Goal: Task Accomplishment & Management: Use online tool/utility

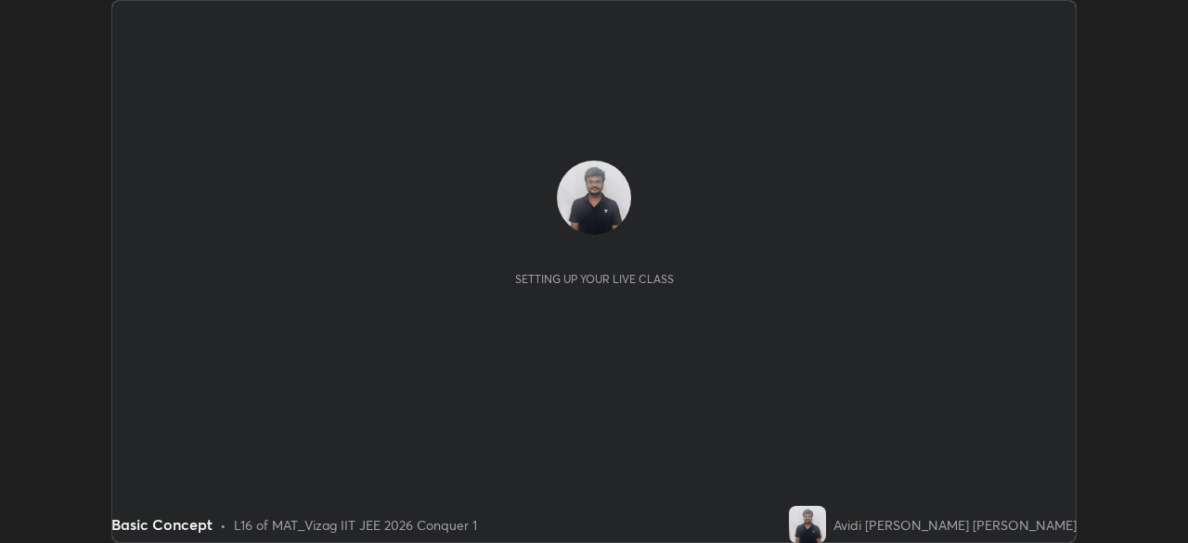
scroll to position [543, 1188]
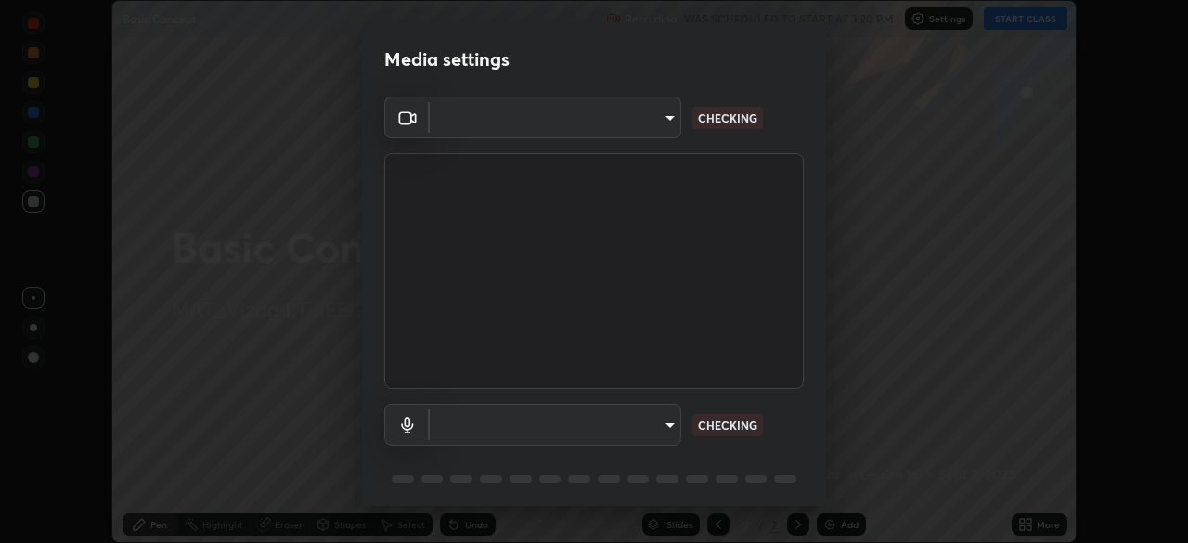
type input "e22b31622504561304a1b81eff57d23c6261876020de6d080eb4e3537e1d0af1"
type input "73dedaee562375ed357dad274de4f576079bcdae5b7e94905a971ffb8c244226"
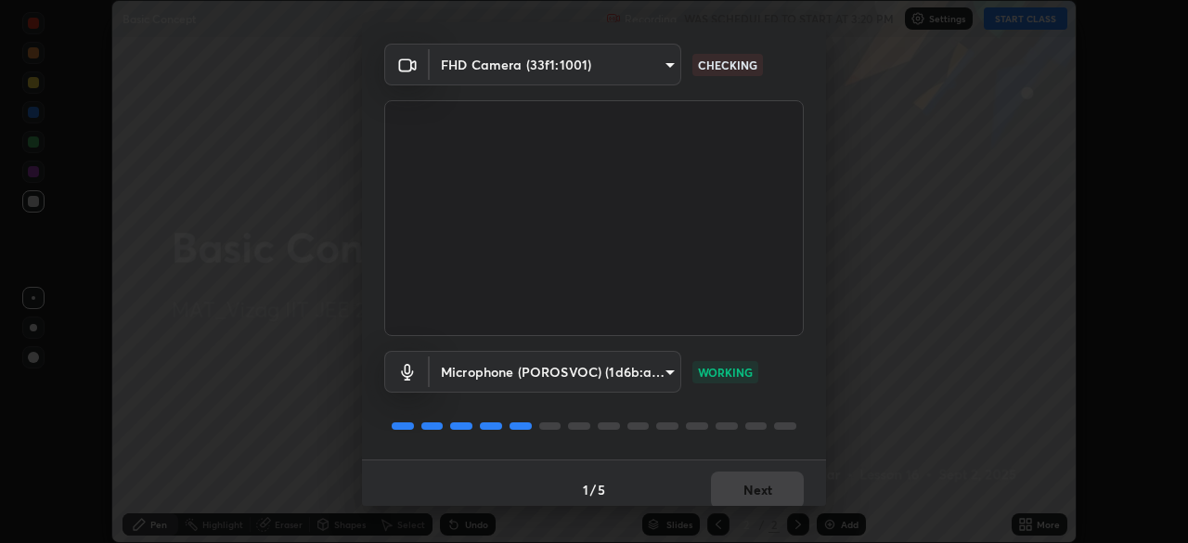
scroll to position [66, 0]
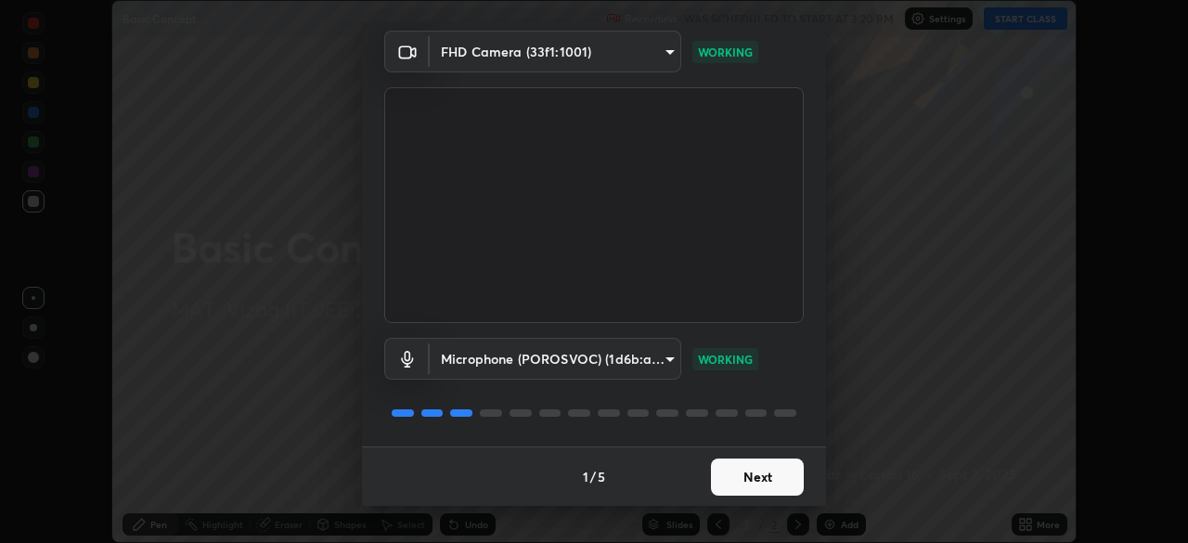
click at [754, 479] on button "Next" at bounding box center [757, 477] width 93 height 37
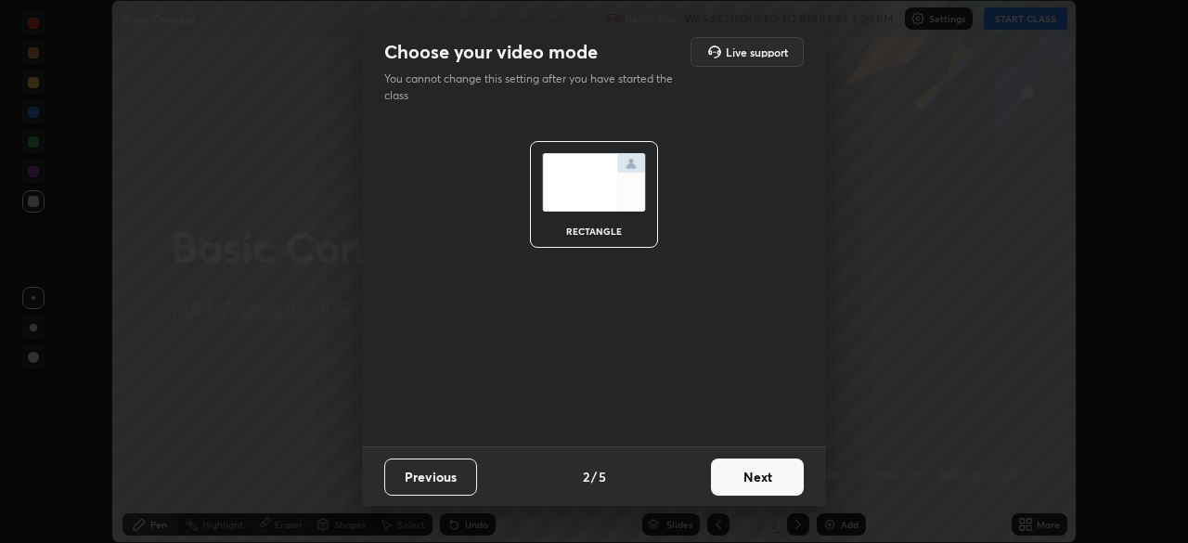
click at [755, 474] on button "Next" at bounding box center [757, 477] width 93 height 37
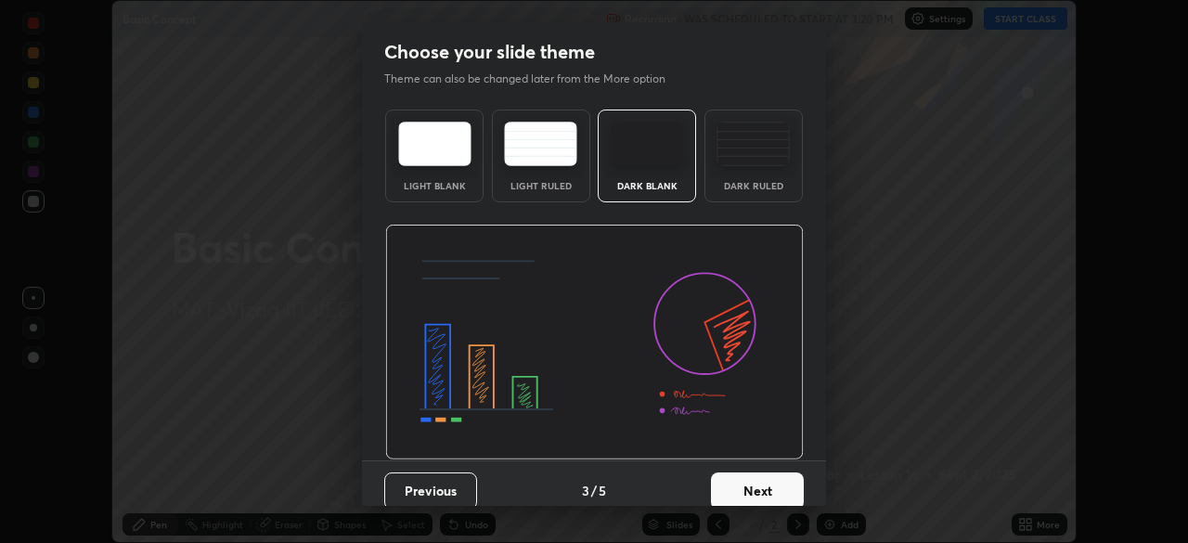
click at [758, 475] on button "Next" at bounding box center [757, 491] width 93 height 37
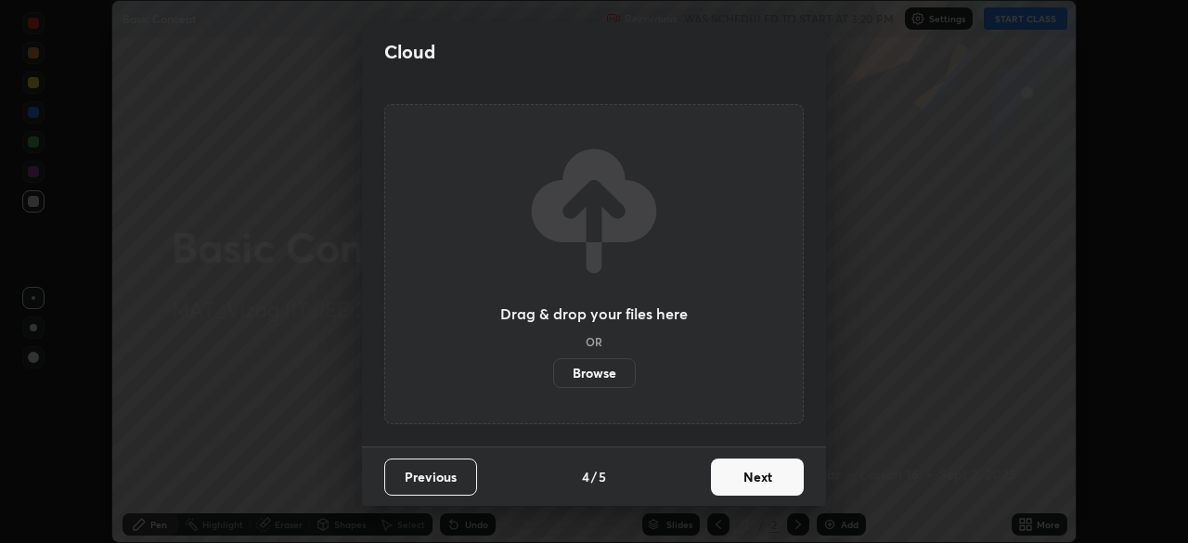
click at [757, 477] on button "Next" at bounding box center [757, 477] width 93 height 37
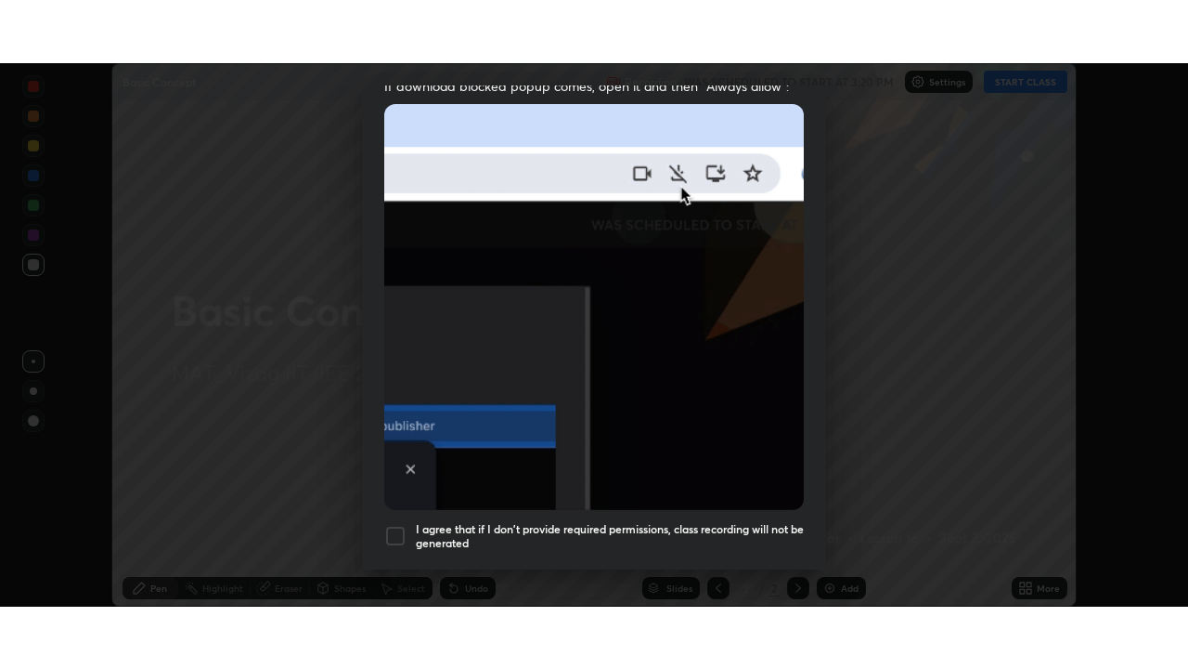
scroll to position [445, 0]
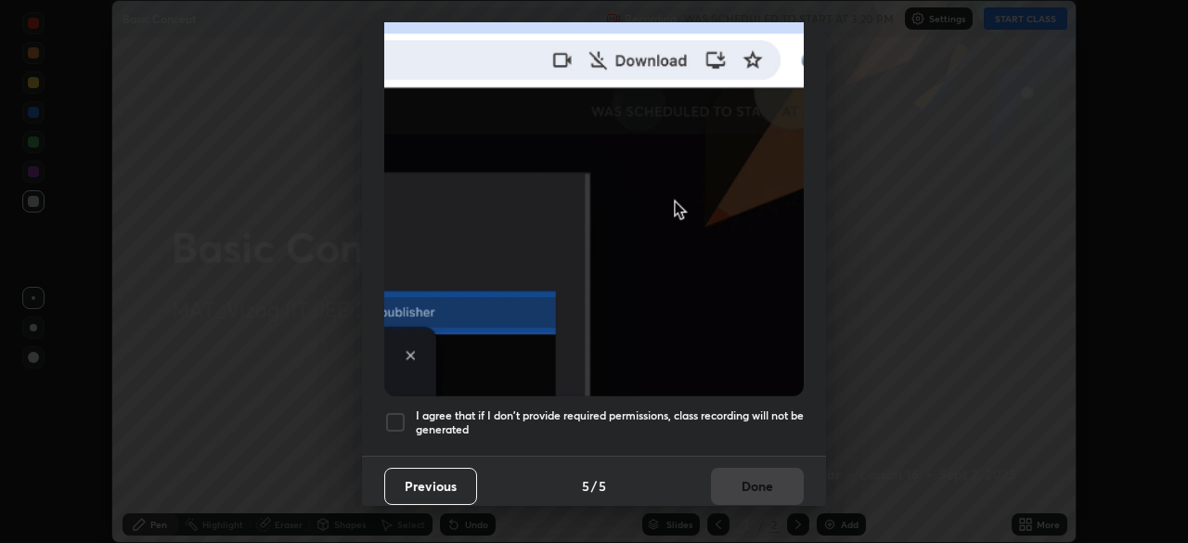
click at [391, 416] on div at bounding box center [395, 422] width 22 height 22
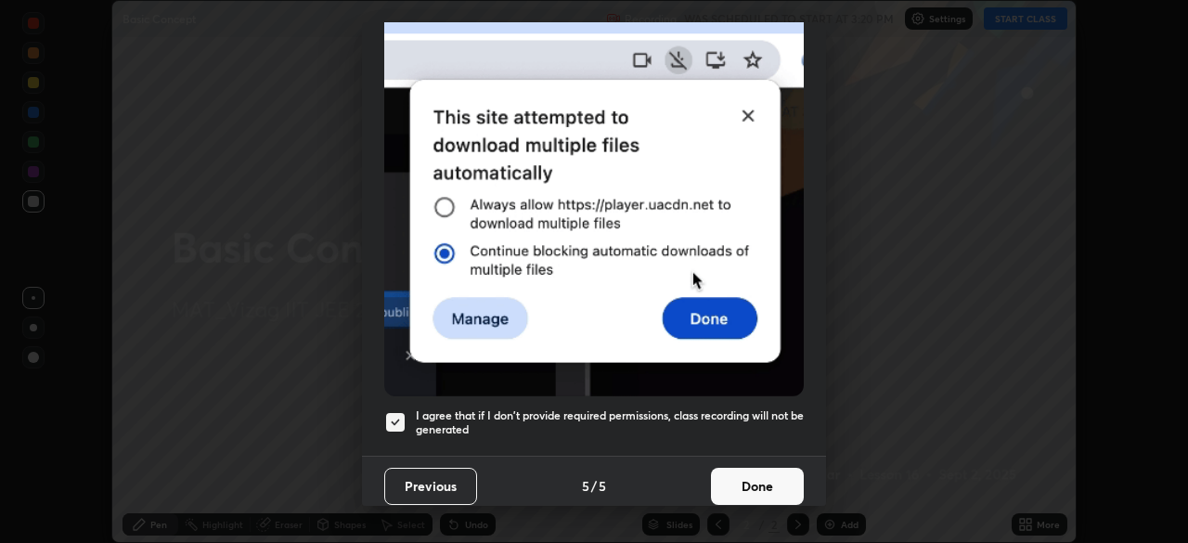
click at [769, 483] on button "Done" at bounding box center [757, 486] width 93 height 37
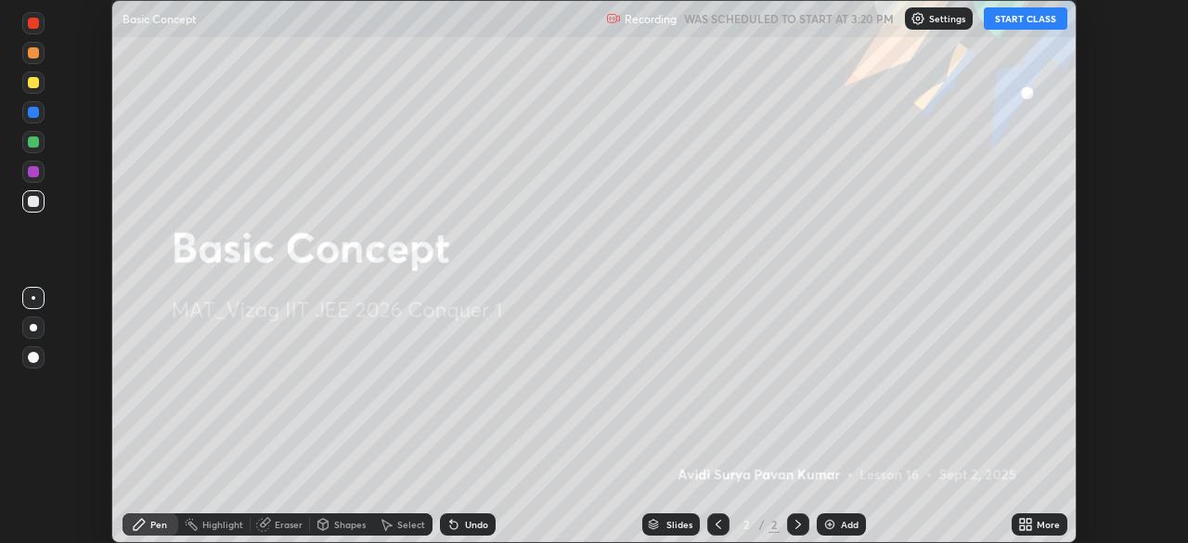
click at [1020, 16] on button "START CLASS" at bounding box center [1026, 18] width 84 height 22
click at [846, 524] on div "Add" at bounding box center [850, 524] width 18 height 9
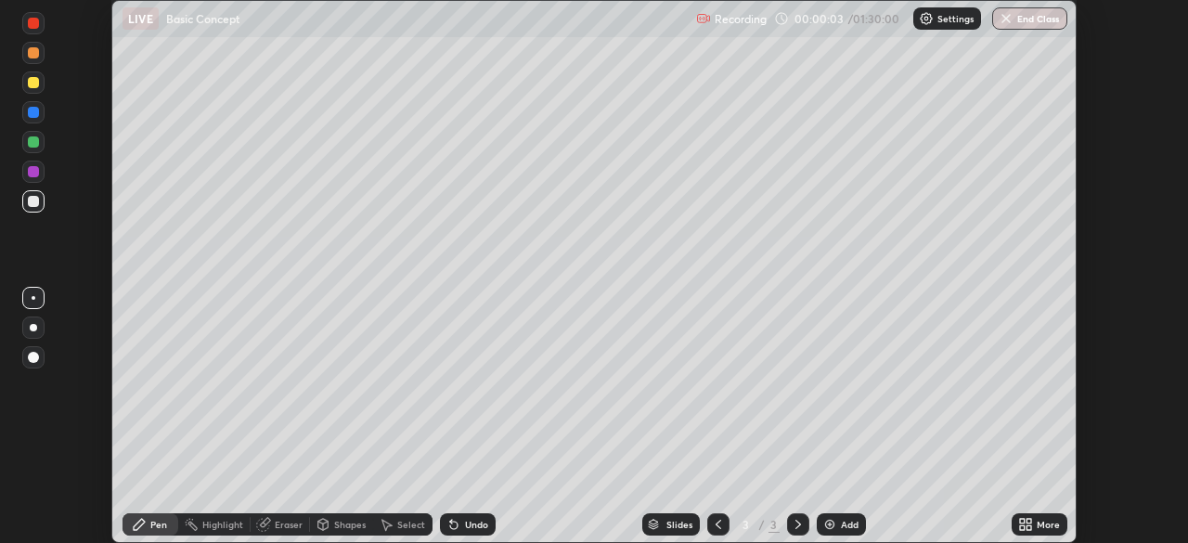
click at [1022, 527] on icon at bounding box center [1022, 528] width 5 height 5
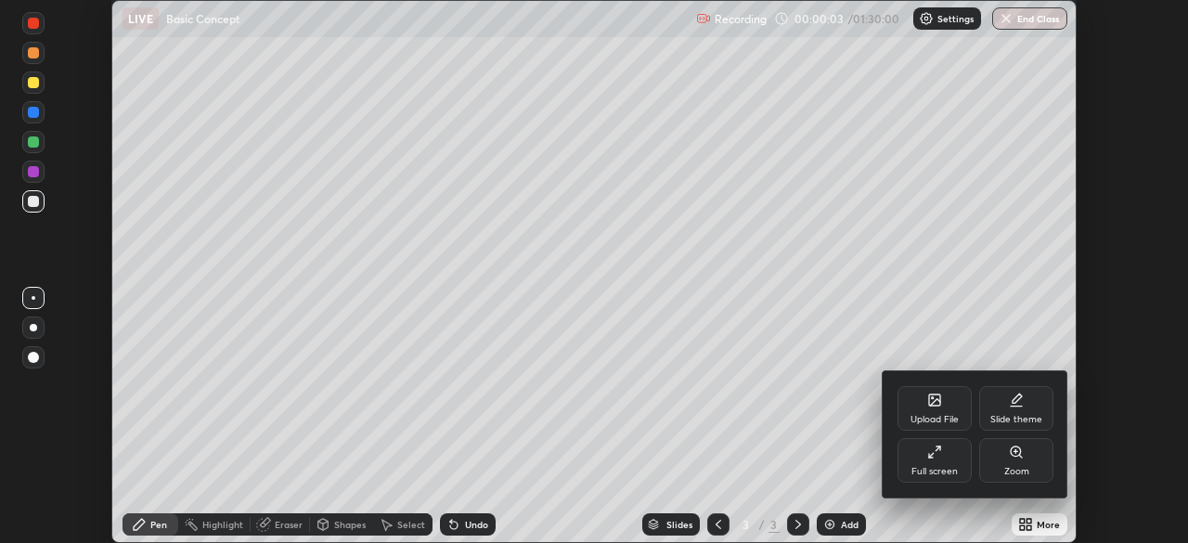
click at [931, 472] on div "Full screen" at bounding box center [935, 471] width 46 height 9
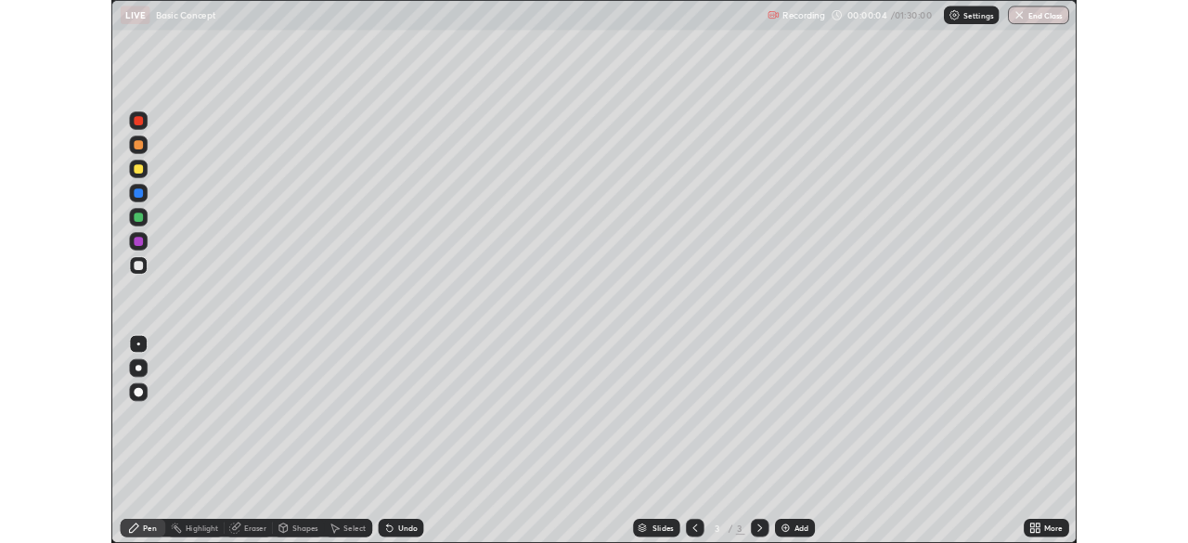
scroll to position [669, 1188]
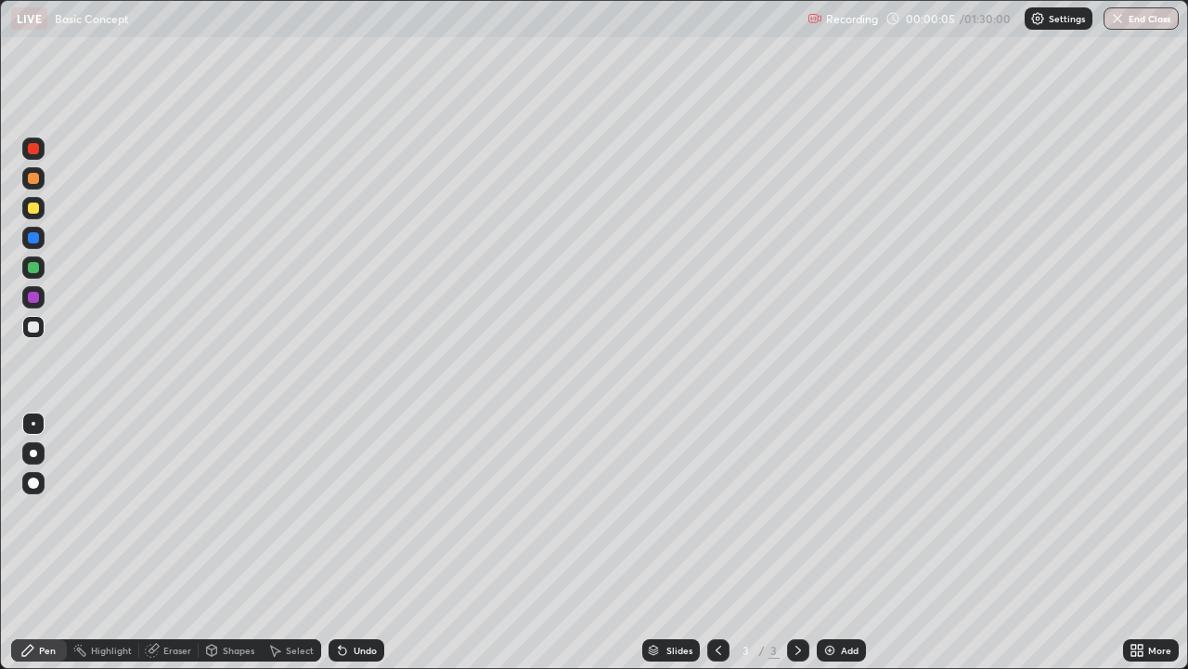
click at [1142, 542] on icon at bounding box center [1140, 653] width 5 height 5
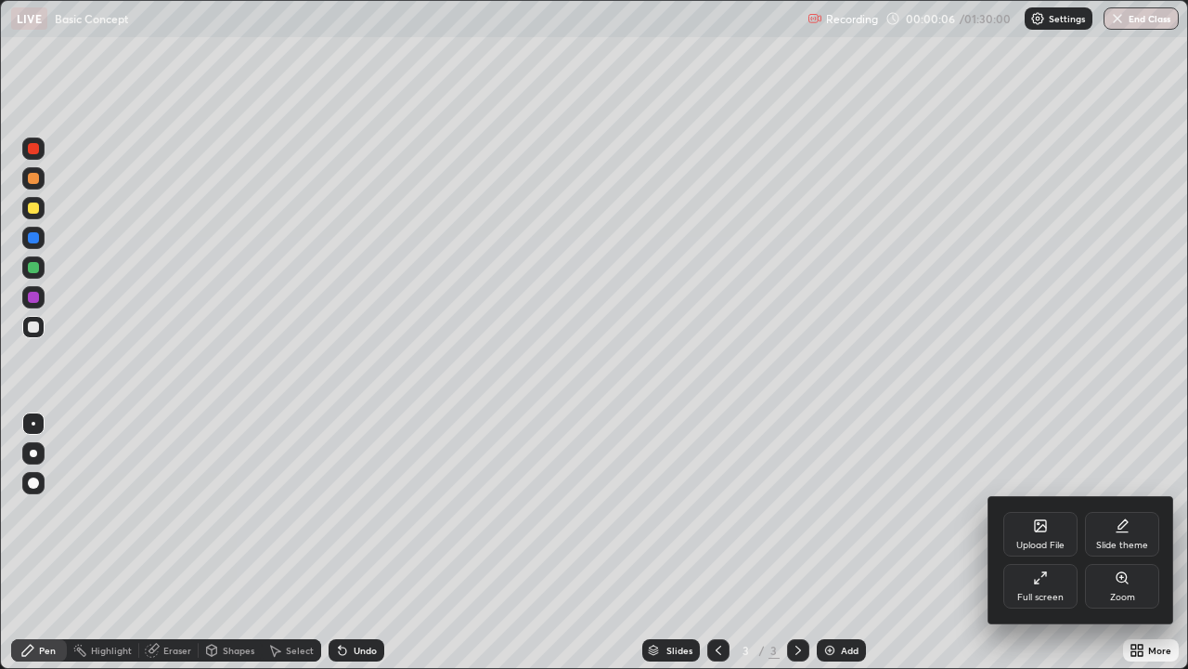
click at [1112, 530] on div "Slide theme" at bounding box center [1122, 534] width 74 height 45
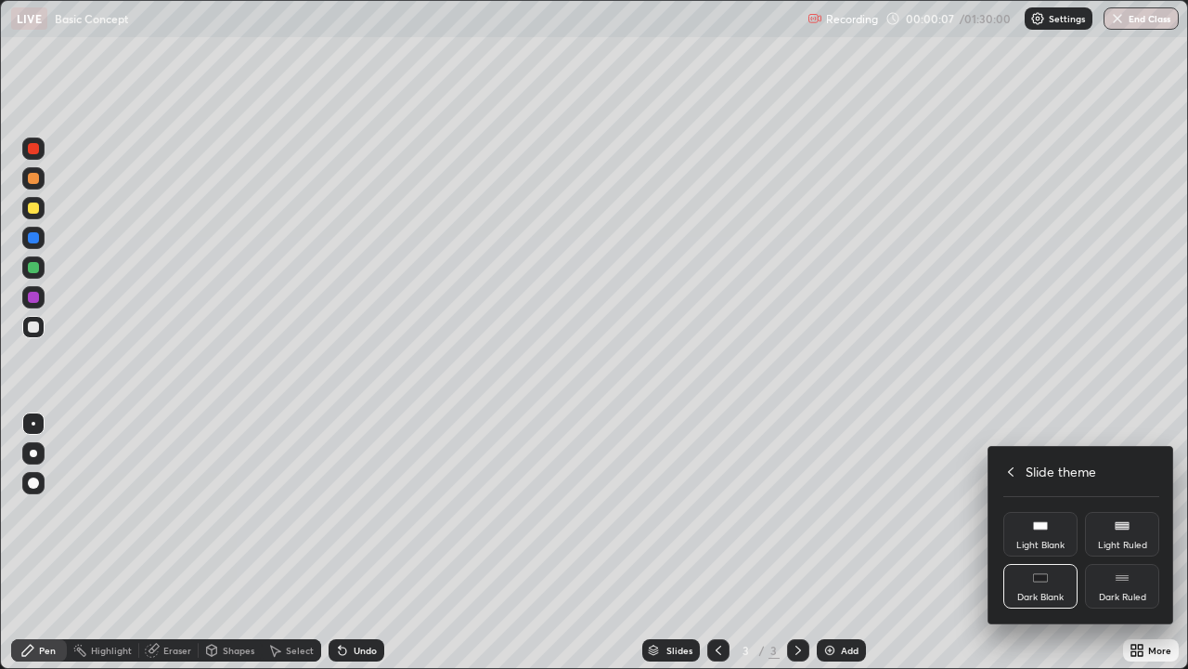
click at [1042, 539] on div "Light Blank" at bounding box center [1041, 534] width 74 height 45
click at [1116, 528] on rect at bounding box center [1122, 525] width 14 height 7
click at [1034, 542] on div "Dark Blank" at bounding box center [1041, 586] width 74 height 45
click at [1119, 542] on div "Dark Ruled" at bounding box center [1122, 586] width 74 height 45
click at [1041, 542] on div "Dark Blank" at bounding box center [1041, 586] width 74 height 45
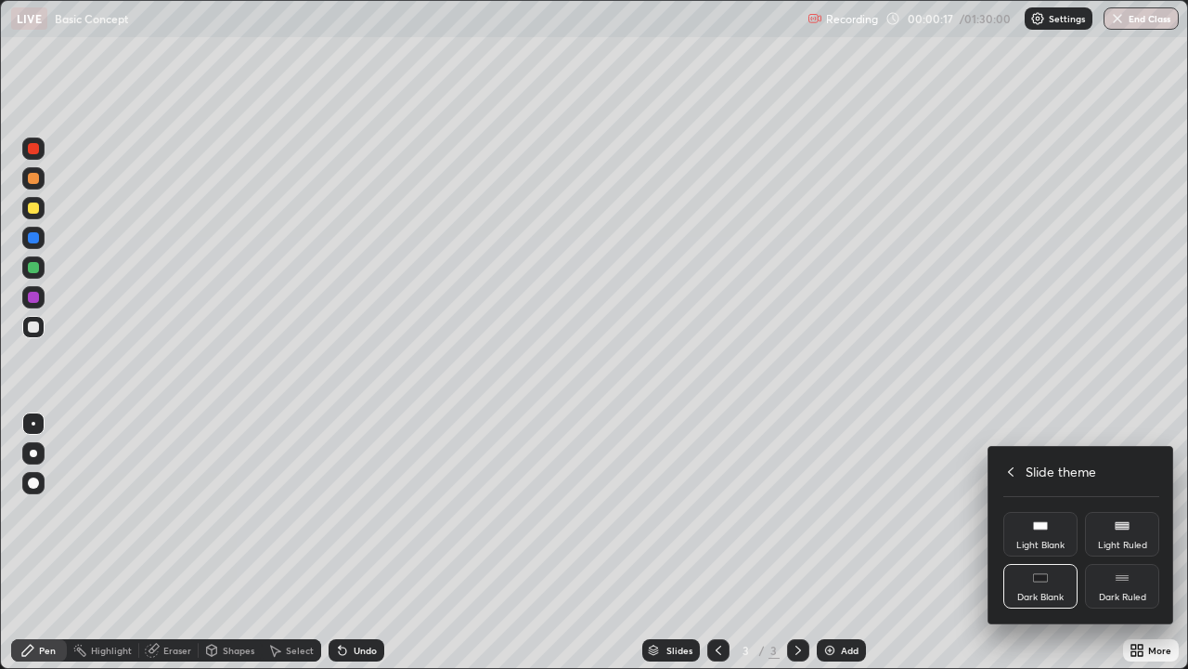
click at [1034, 524] on rect at bounding box center [1040, 525] width 14 height 7
click at [1039, 533] on div "Light Blank" at bounding box center [1041, 534] width 74 height 45
click at [1039, 526] on rect at bounding box center [1040, 525] width 14 height 7
click at [912, 539] on div at bounding box center [594, 334] width 1188 height 669
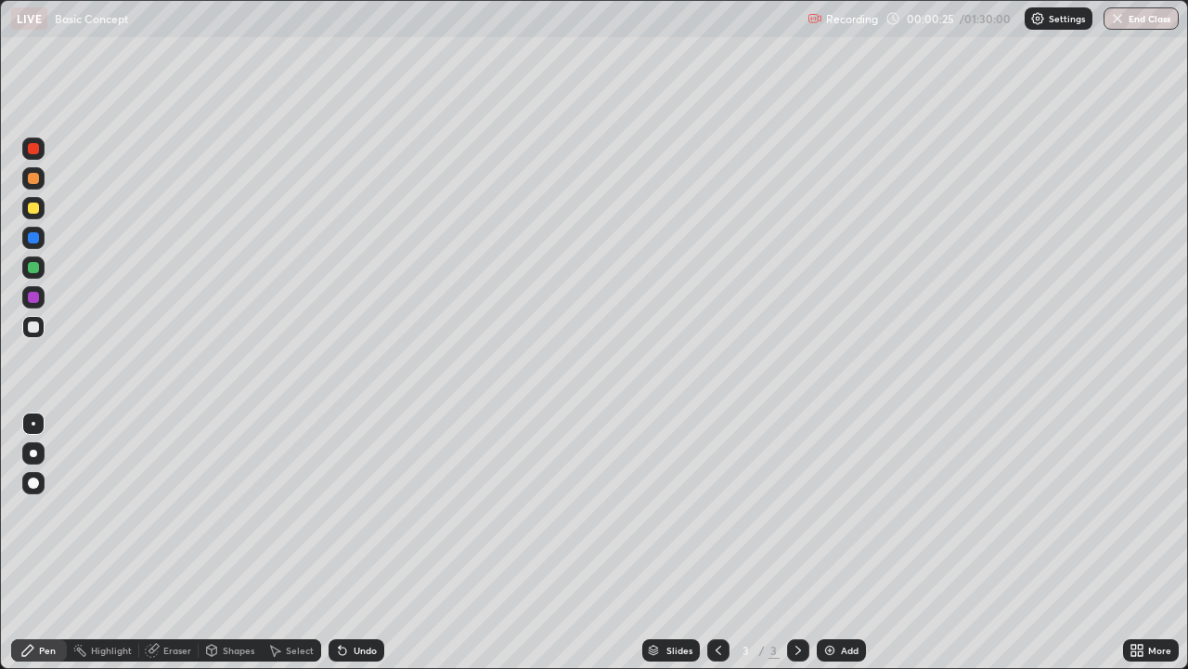
click at [171, 542] on div "Eraser" at bounding box center [177, 649] width 28 height 9
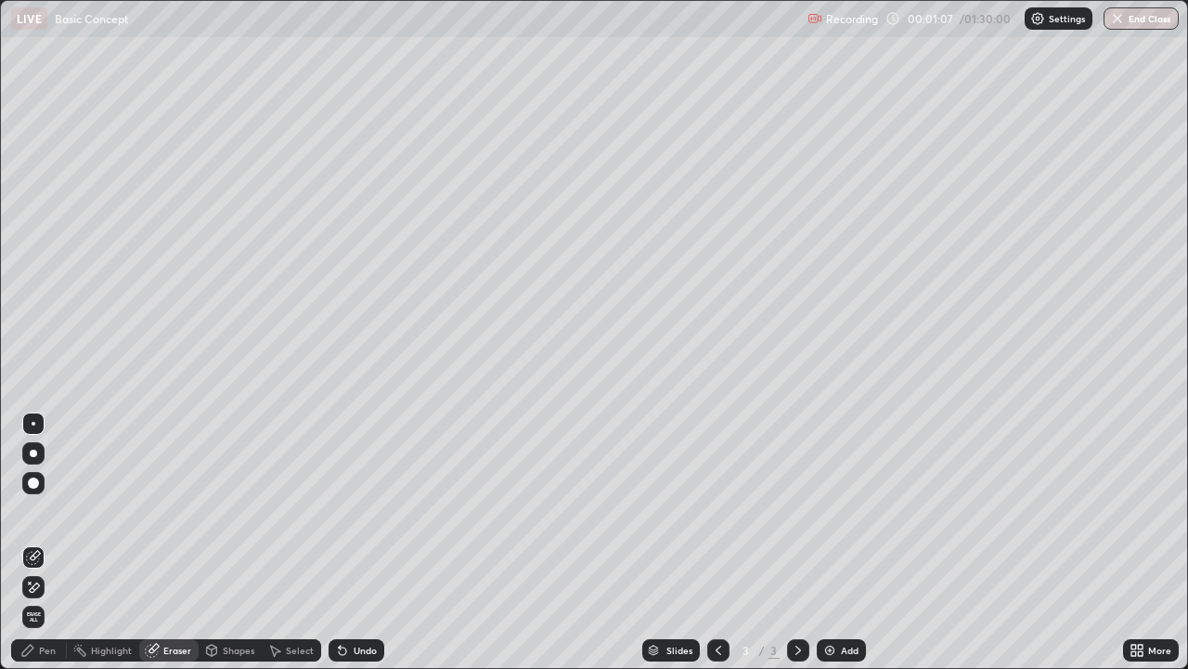
click at [45, 542] on div "Pen" at bounding box center [47, 649] width 17 height 9
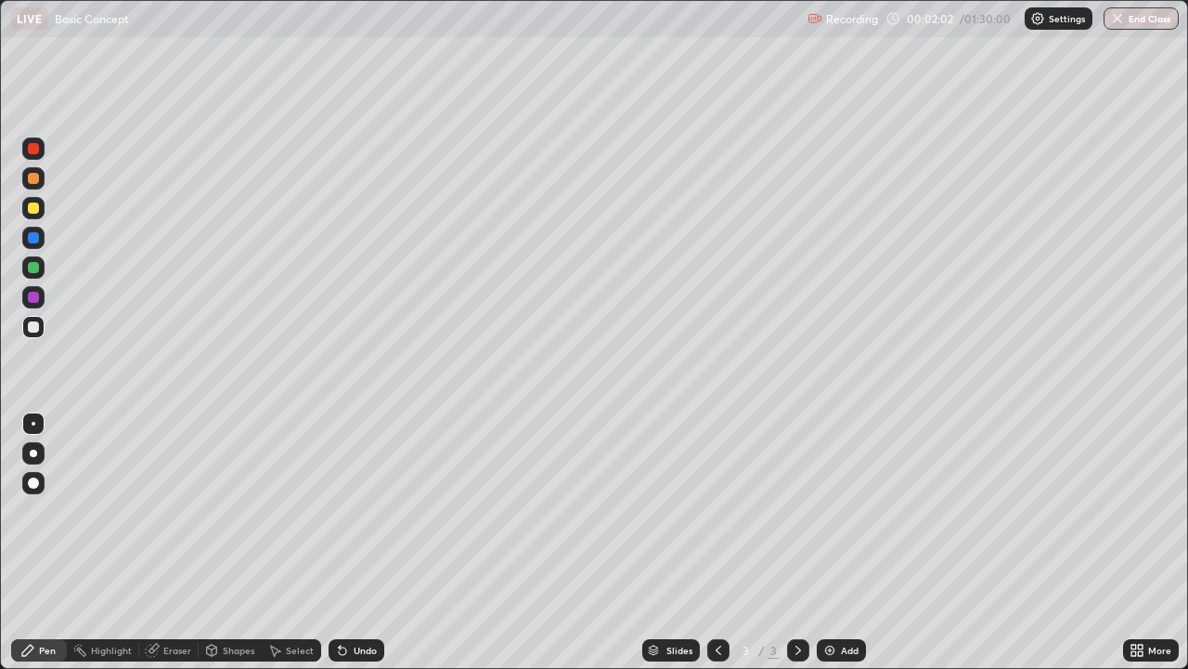
click at [30, 208] on div at bounding box center [33, 207] width 11 height 11
click at [33, 453] on div at bounding box center [33, 452] width 7 height 7
click at [842, 542] on div "Add" at bounding box center [841, 650] width 49 height 22
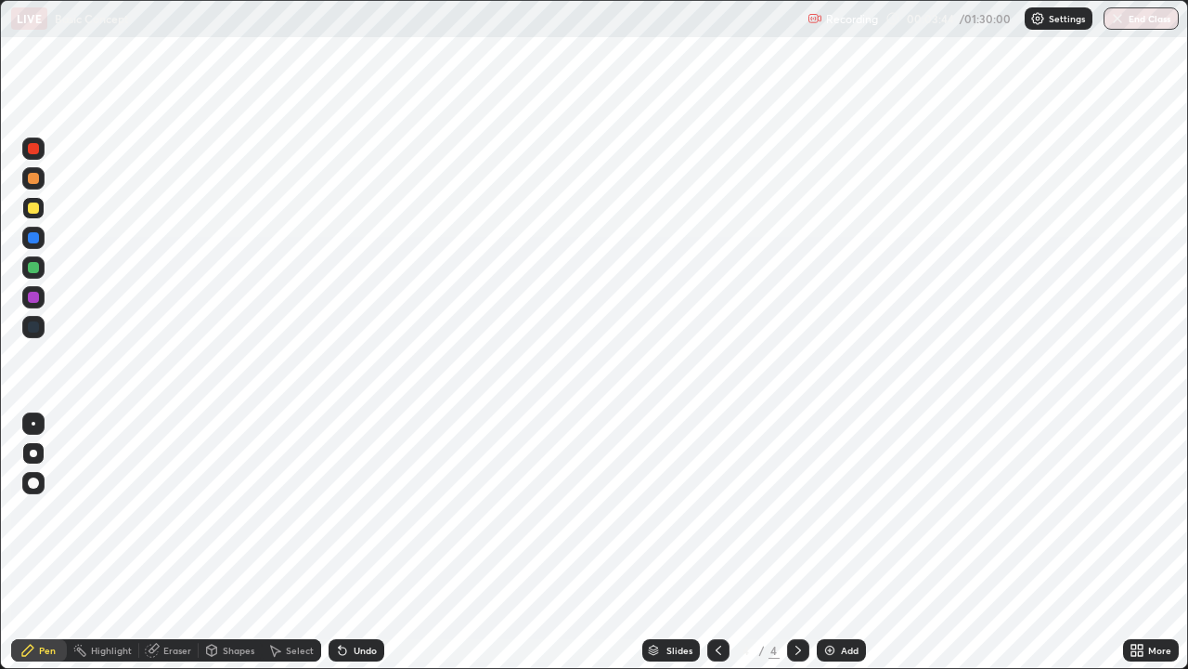
click at [1146, 542] on div "More" at bounding box center [1151, 650] width 56 height 22
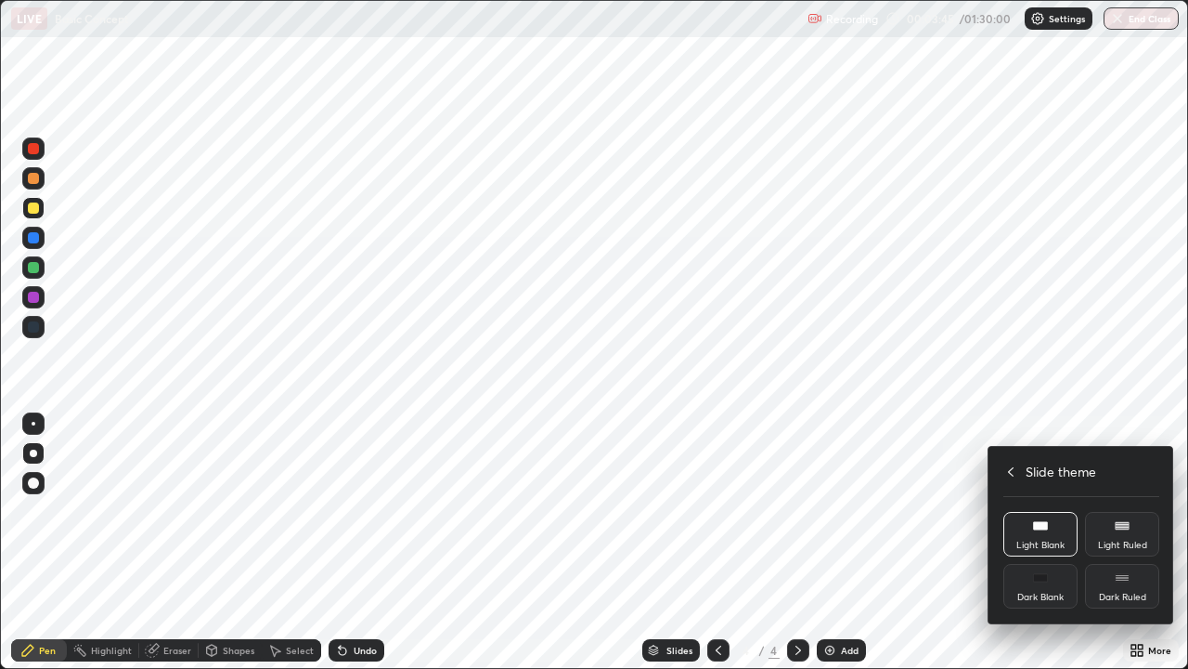
click at [1054, 542] on div "Dark Blank" at bounding box center [1041, 586] width 74 height 45
click at [1050, 542] on div "Dark Blank" at bounding box center [1041, 586] width 74 height 45
click at [836, 542] on div at bounding box center [594, 334] width 1188 height 669
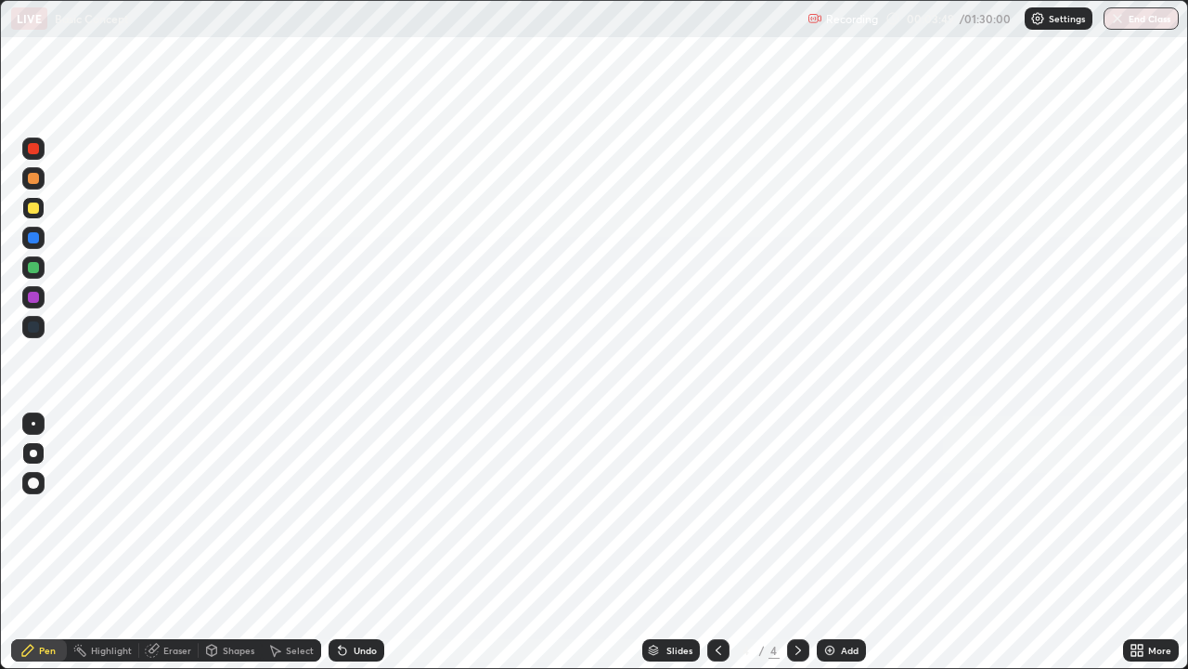
click at [841, 542] on div "Add" at bounding box center [850, 649] width 18 height 9
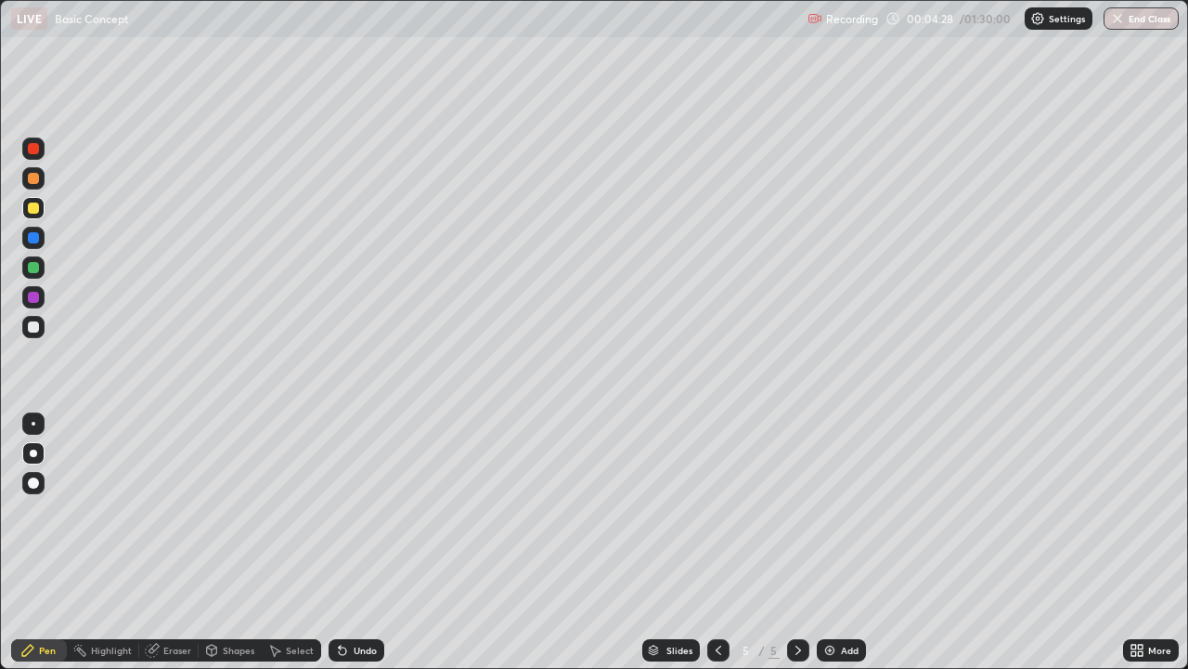
click at [163, 542] on div "Eraser" at bounding box center [177, 649] width 28 height 9
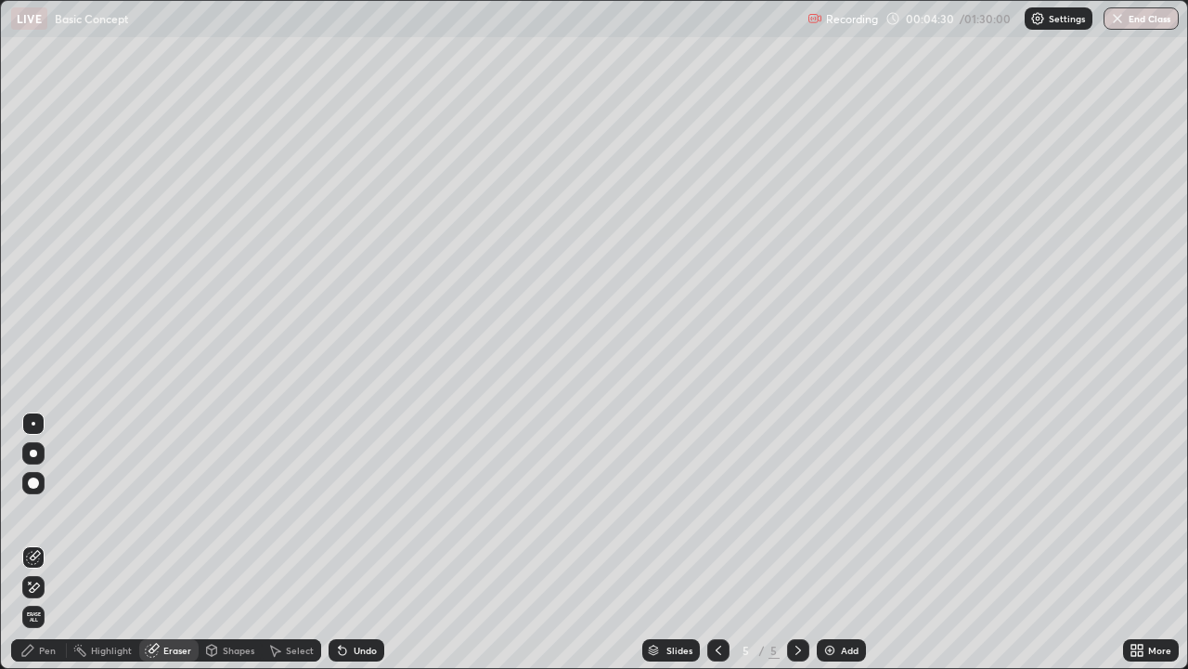
click at [43, 542] on div "Pen" at bounding box center [47, 649] width 17 height 9
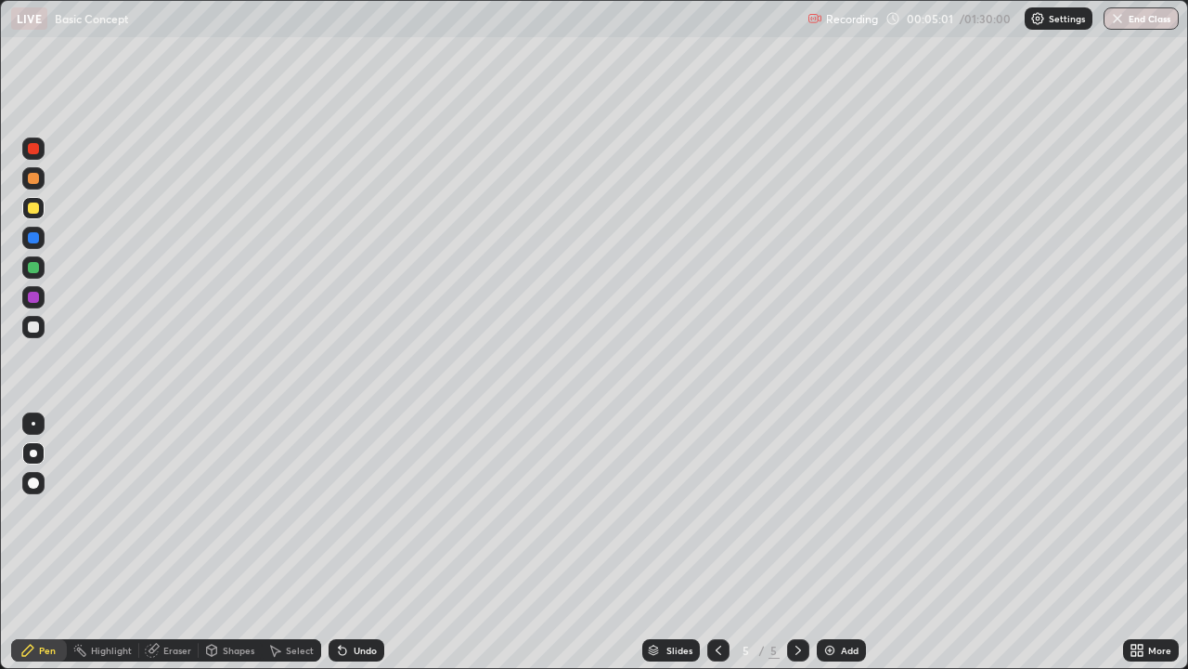
click at [169, 542] on div "Eraser" at bounding box center [177, 649] width 28 height 9
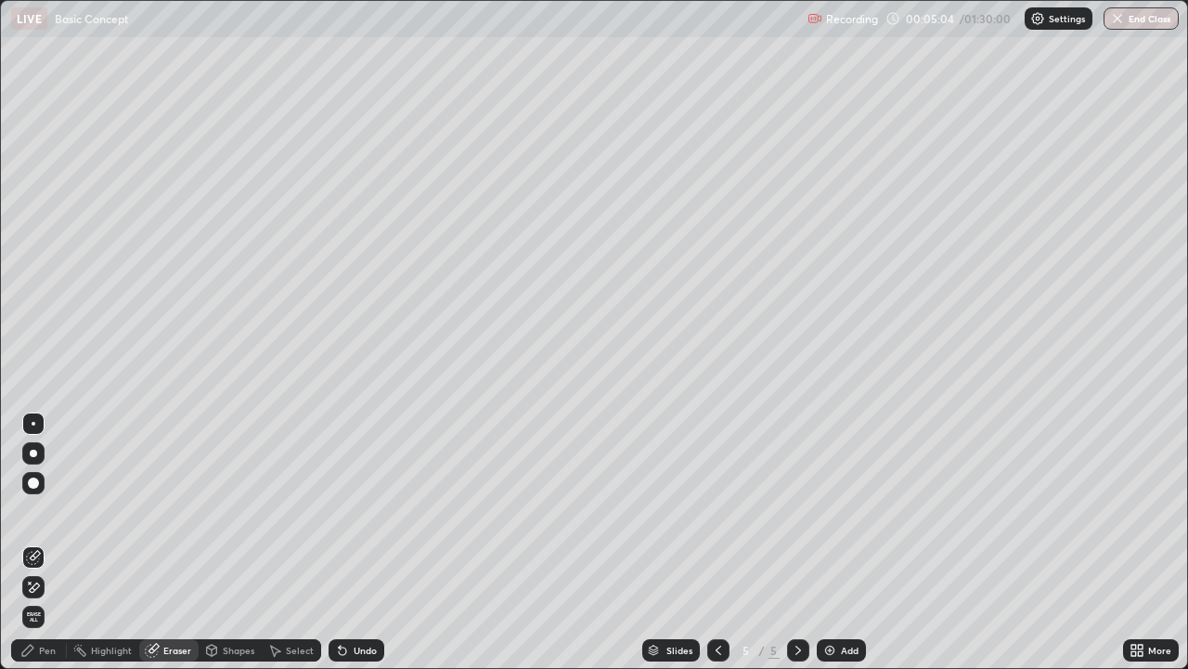
click at [44, 542] on div "Pen" at bounding box center [47, 649] width 17 height 9
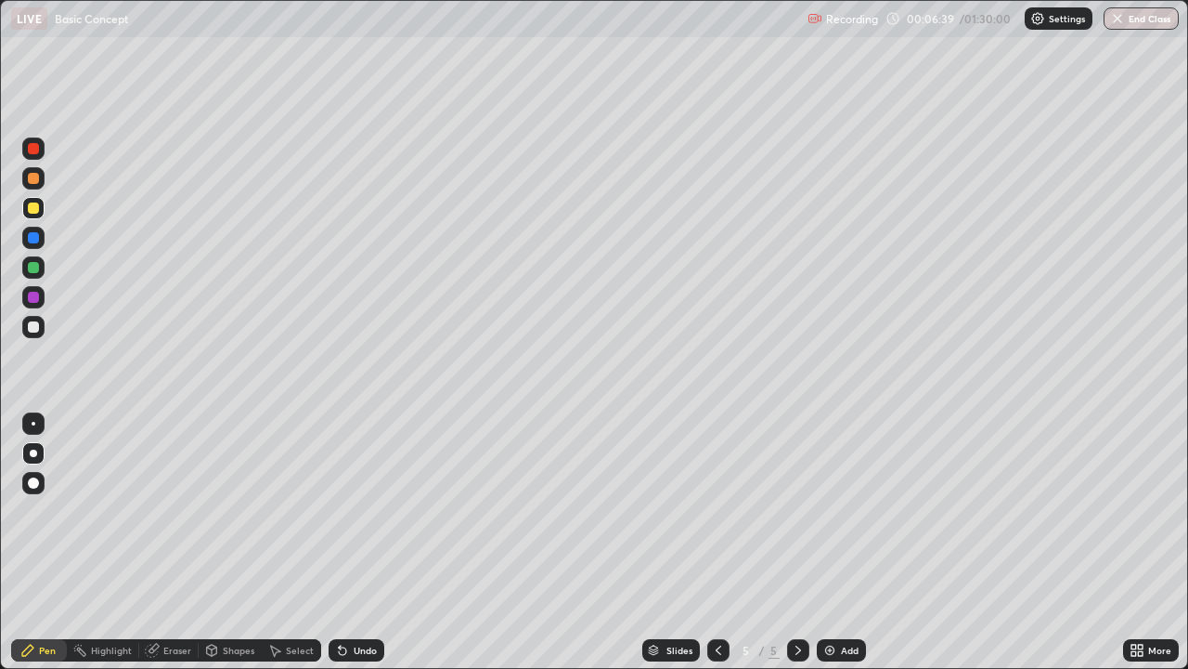
click at [718, 542] on icon at bounding box center [718, 650] width 15 height 15
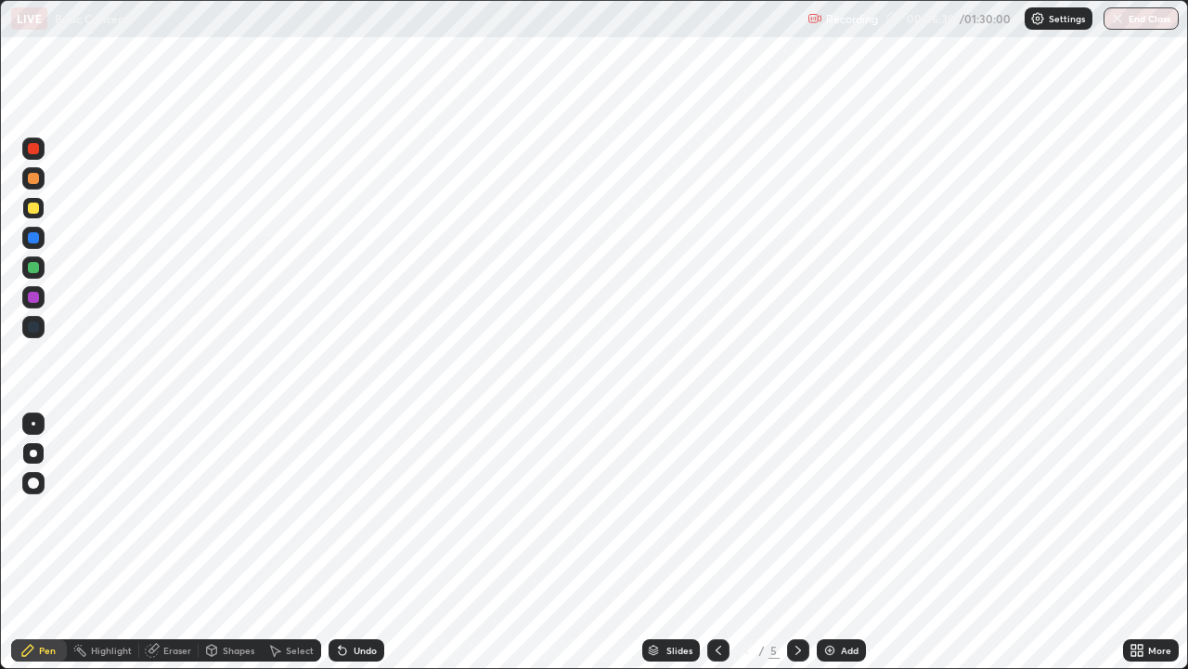
click at [717, 542] on icon at bounding box center [718, 650] width 15 height 15
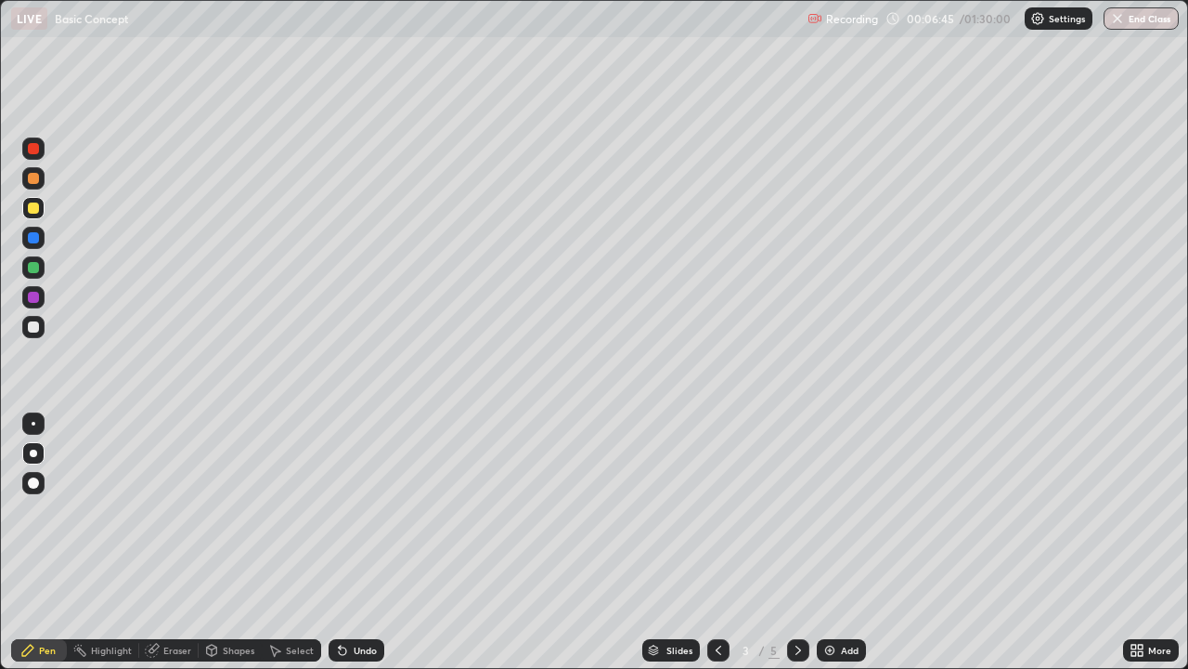
click at [796, 542] on icon at bounding box center [798, 650] width 15 height 15
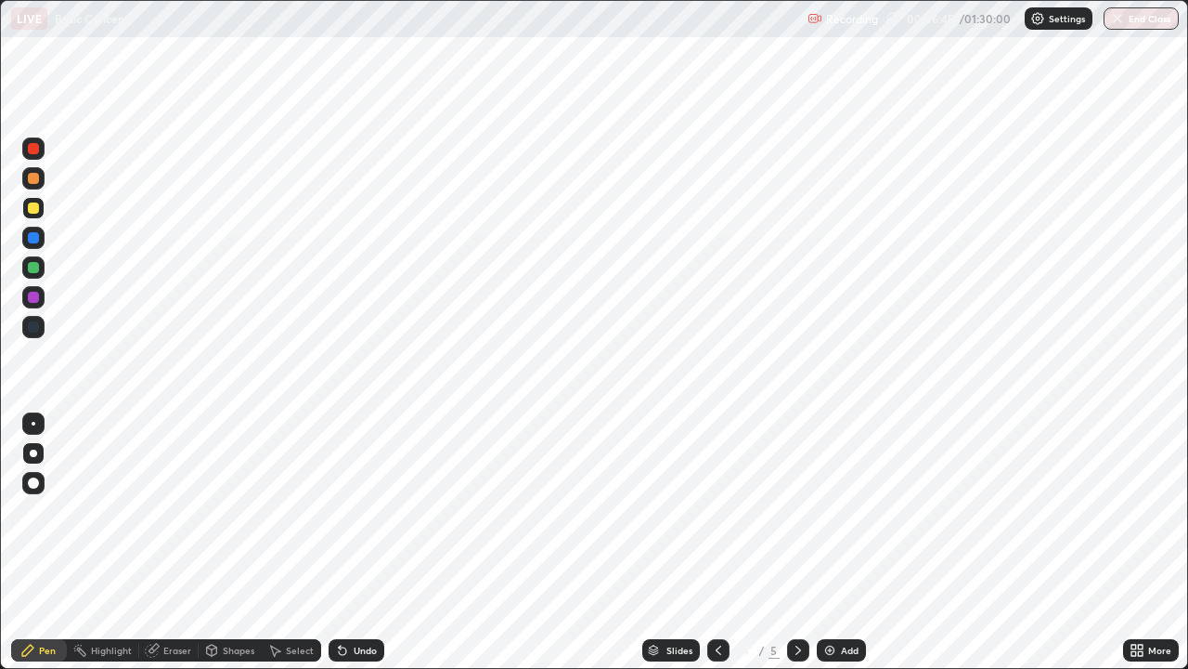
click at [797, 542] on icon at bounding box center [798, 650] width 15 height 15
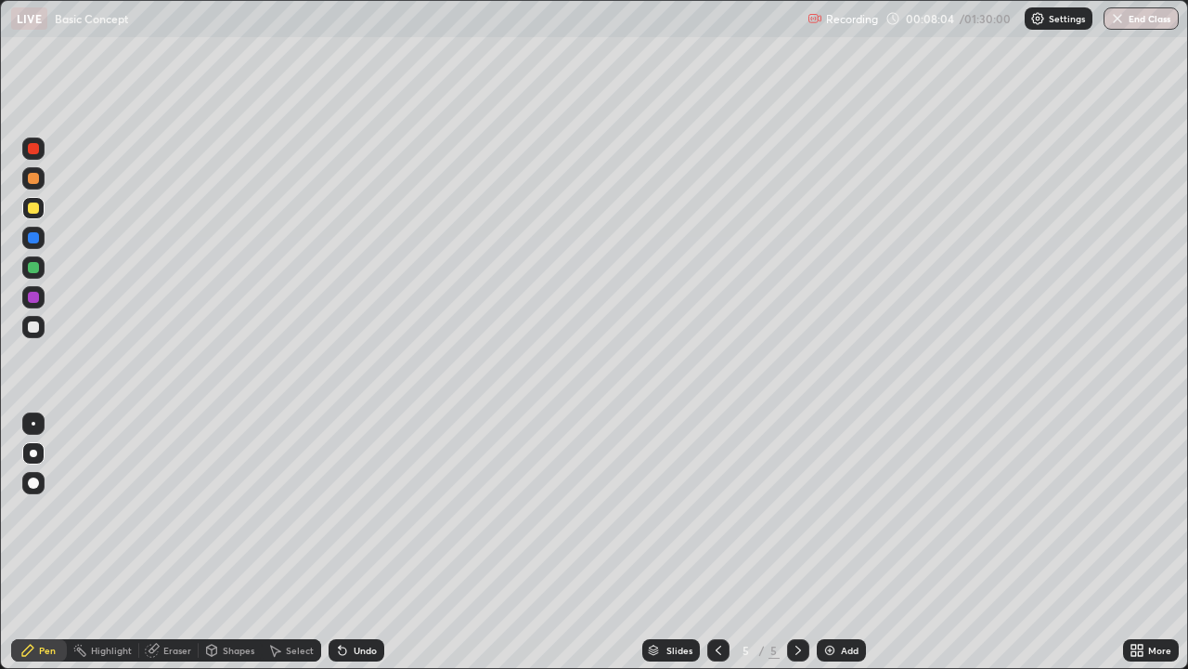
click at [841, 542] on div "Add" at bounding box center [850, 649] width 18 height 9
click at [175, 542] on div "Eraser" at bounding box center [177, 649] width 28 height 9
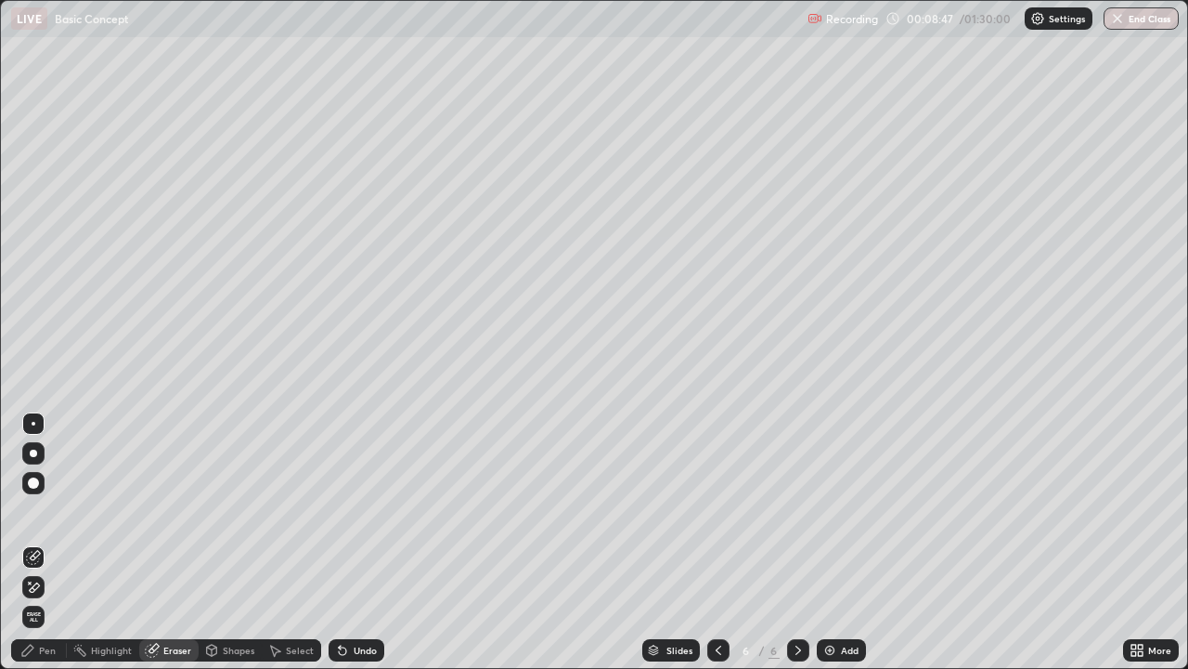
click at [51, 542] on div "Pen" at bounding box center [47, 649] width 17 height 9
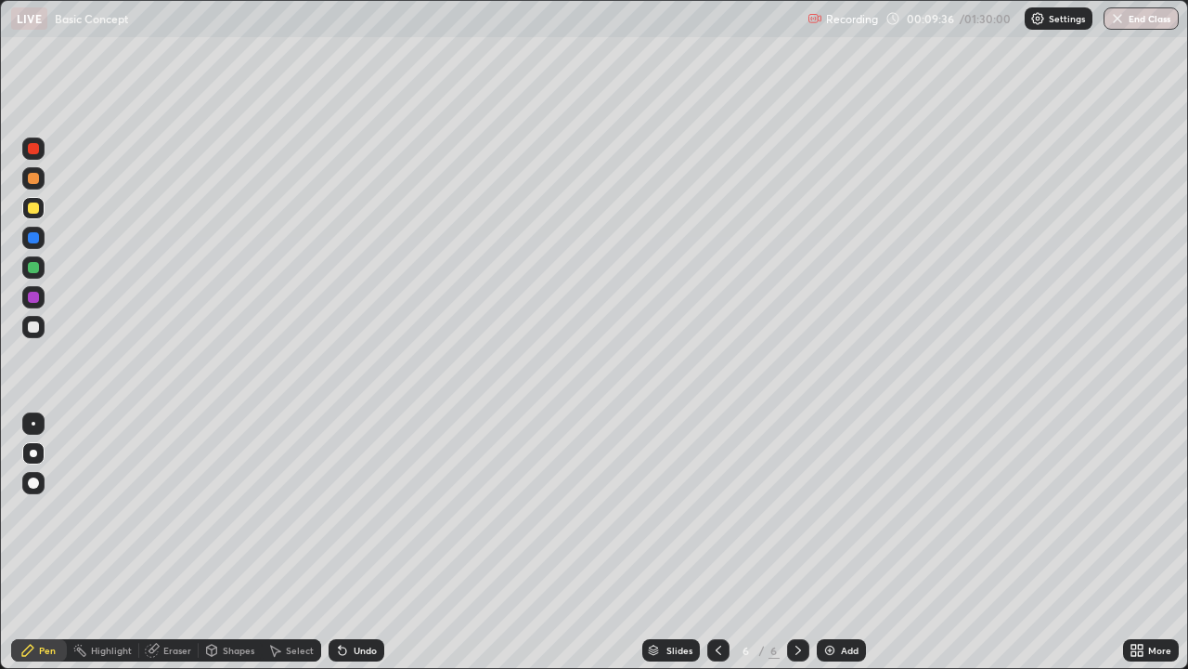
click at [841, 542] on div "Add" at bounding box center [850, 649] width 18 height 9
click at [831, 542] on img at bounding box center [830, 650] width 15 height 15
click at [836, 542] on div "Add" at bounding box center [841, 650] width 49 height 22
click at [172, 542] on div "Eraser" at bounding box center [177, 649] width 28 height 9
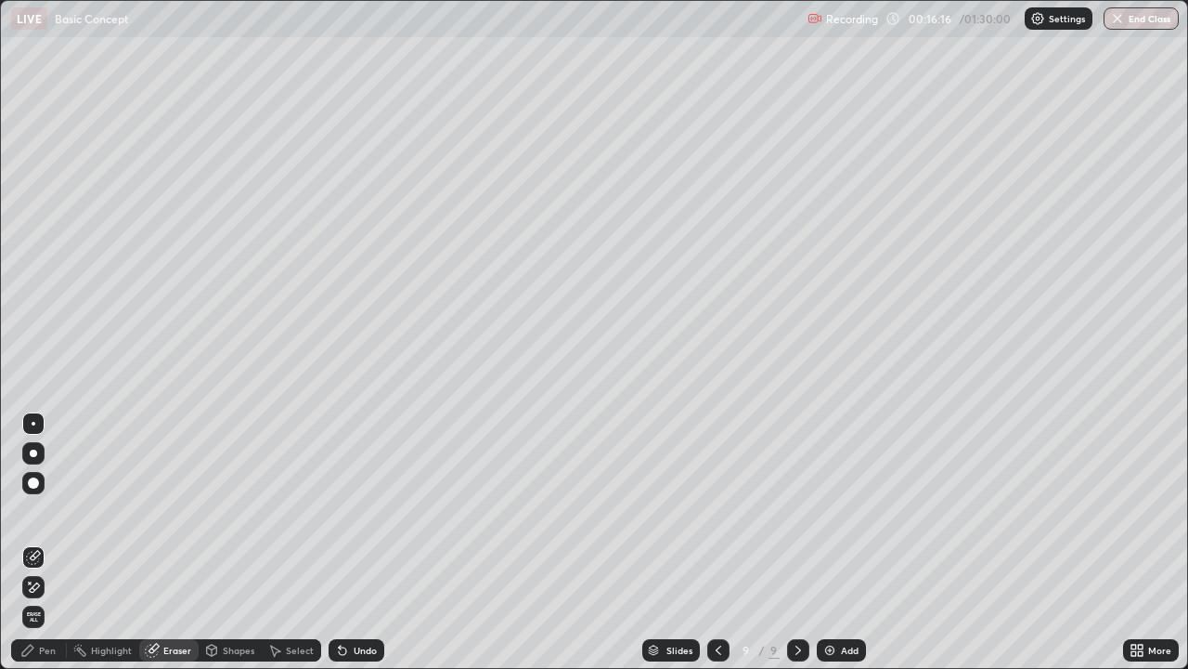
click at [43, 542] on div "Pen" at bounding box center [47, 649] width 17 height 9
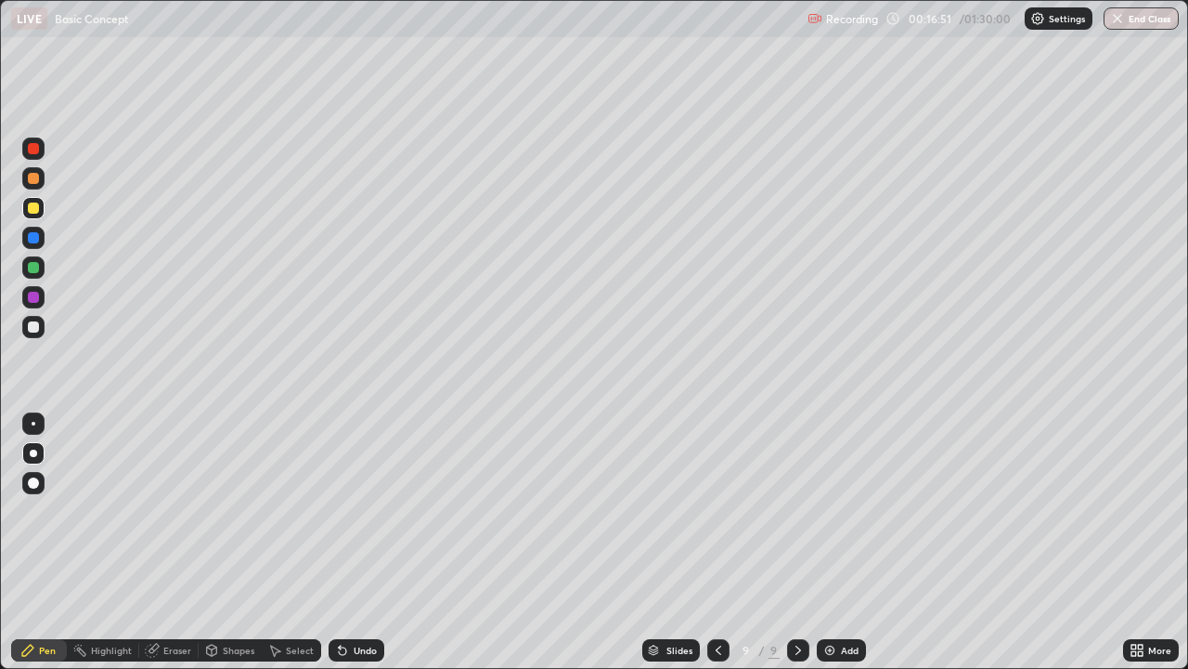
click at [185, 542] on div "Eraser" at bounding box center [177, 649] width 28 height 9
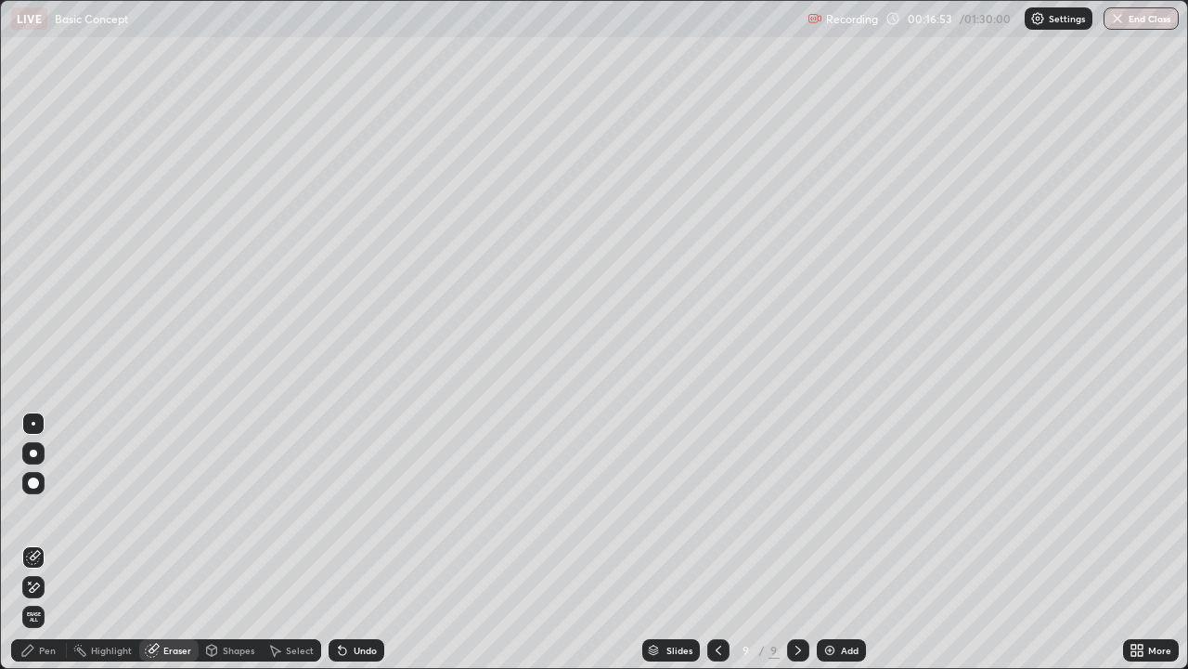
click at [42, 542] on div "Pen" at bounding box center [39, 650] width 56 height 22
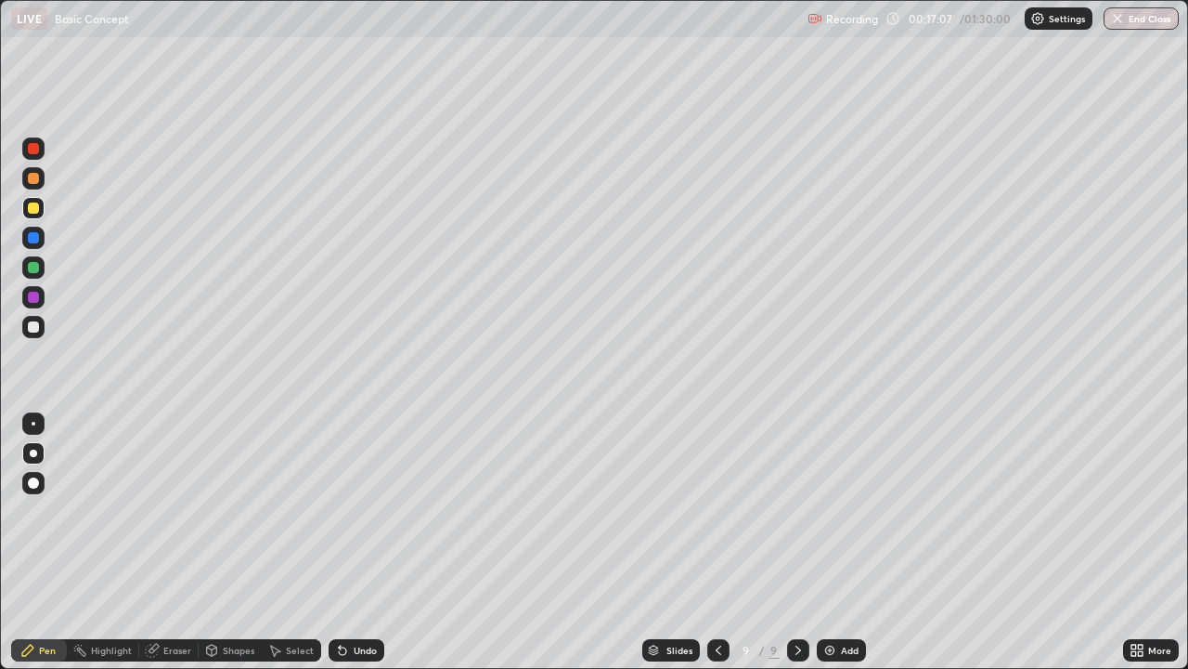
click at [168, 542] on div "Eraser" at bounding box center [177, 649] width 28 height 9
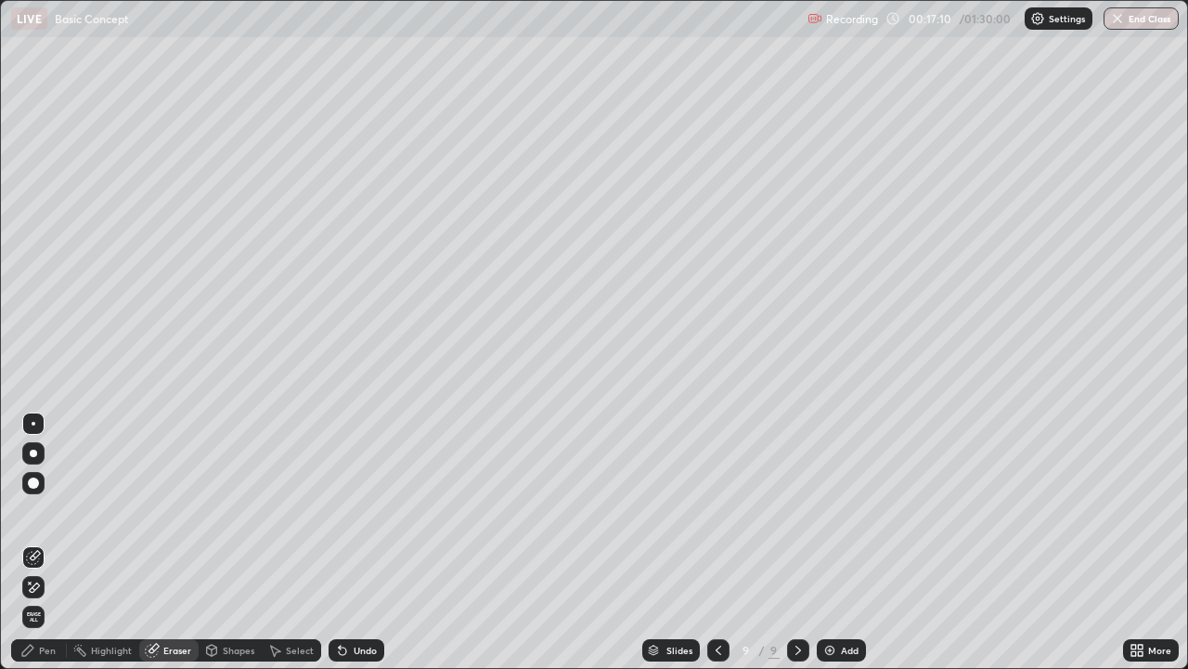
click at [53, 542] on div "Pen" at bounding box center [47, 649] width 17 height 9
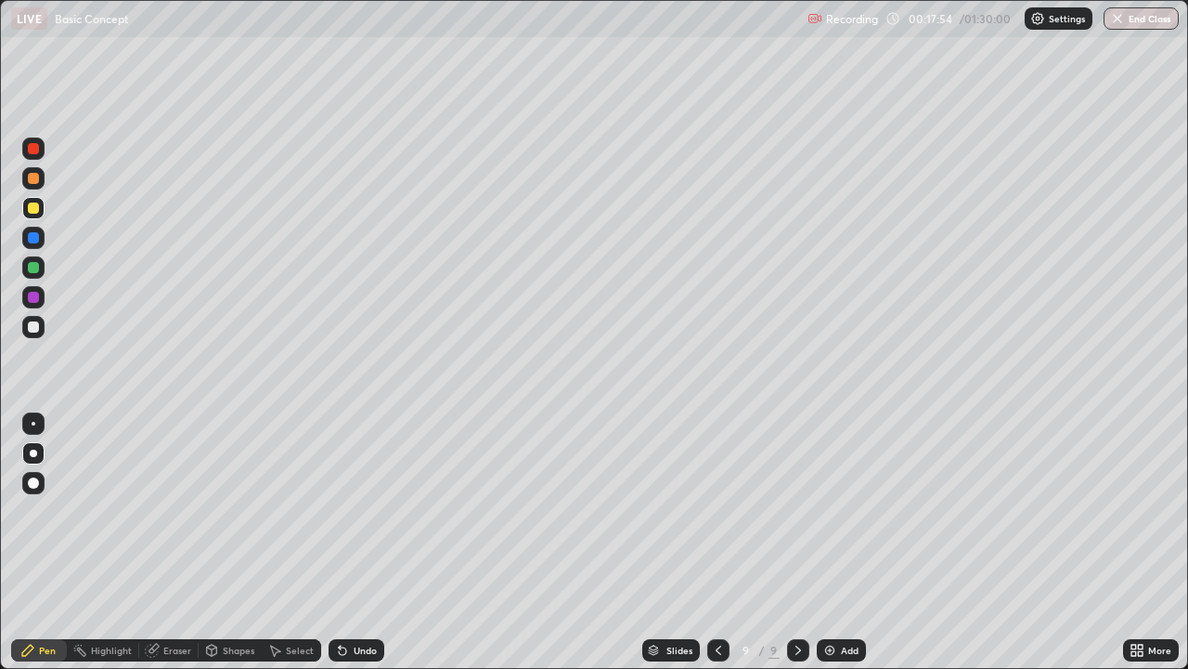
click at [175, 542] on div "Eraser" at bounding box center [177, 649] width 28 height 9
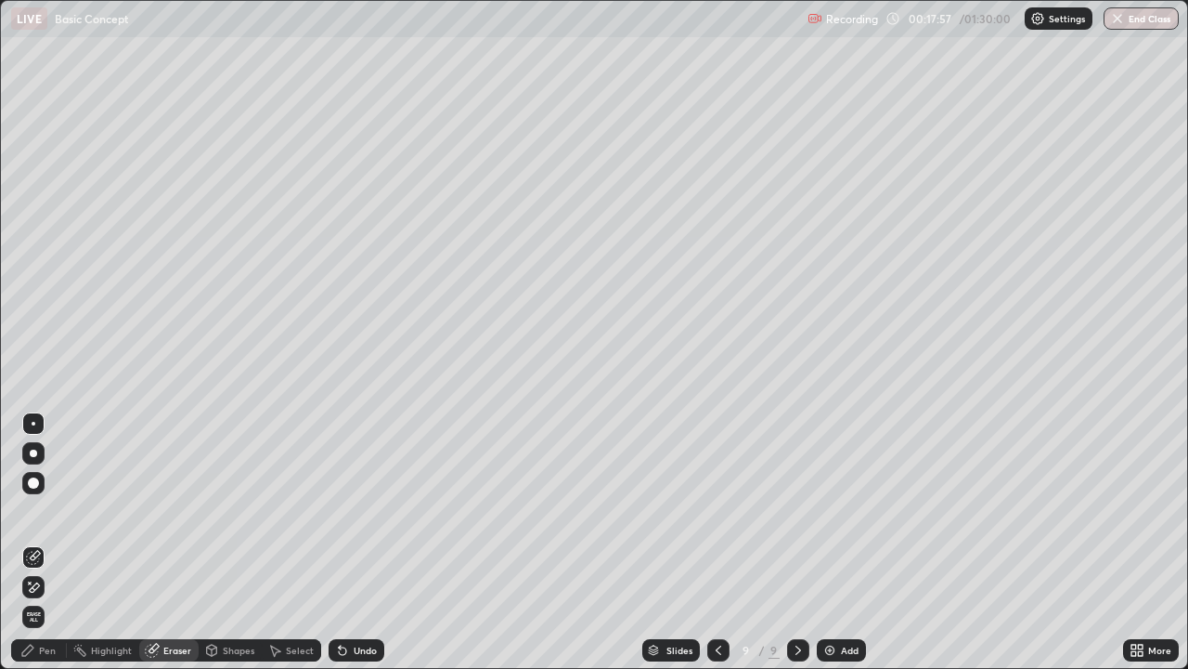
click at [44, 542] on div "Pen" at bounding box center [47, 649] width 17 height 9
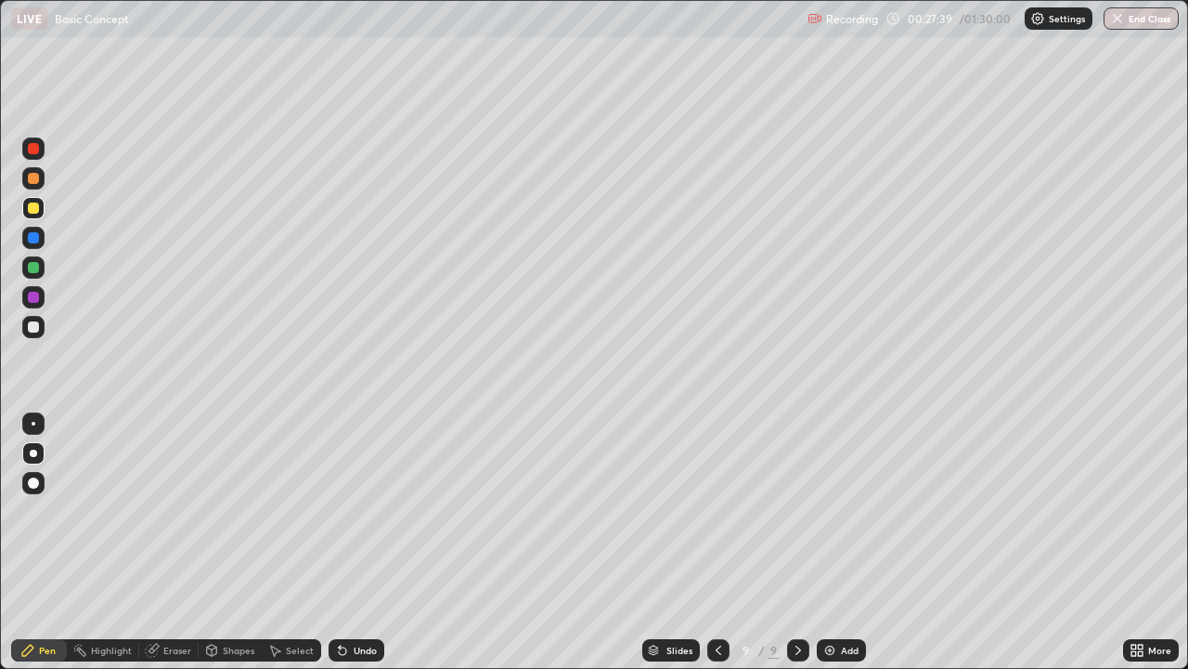
click at [843, 542] on div "Add" at bounding box center [841, 650] width 49 height 22
click at [717, 542] on icon at bounding box center [717, 650] width 15 height 15
click at [302, 542] on div "Select" at bounding box center [300, 649] width 28 height 9
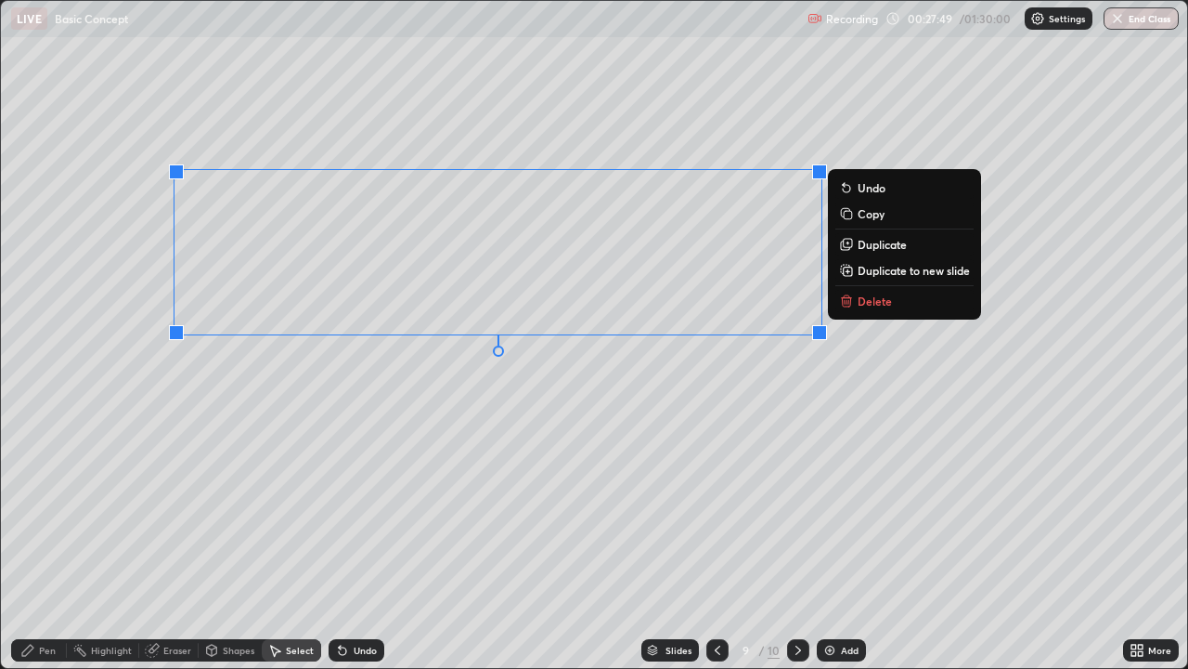
click at [273, 542] on icon at bounding box center [274, 650] width 15 height 15
click at [292, 542] on div "Select" at bounding box center [300, 649] width 28 height 9
click at [45, 542] on div "Pen" at bounding box center [47, 649] width 17 height 9
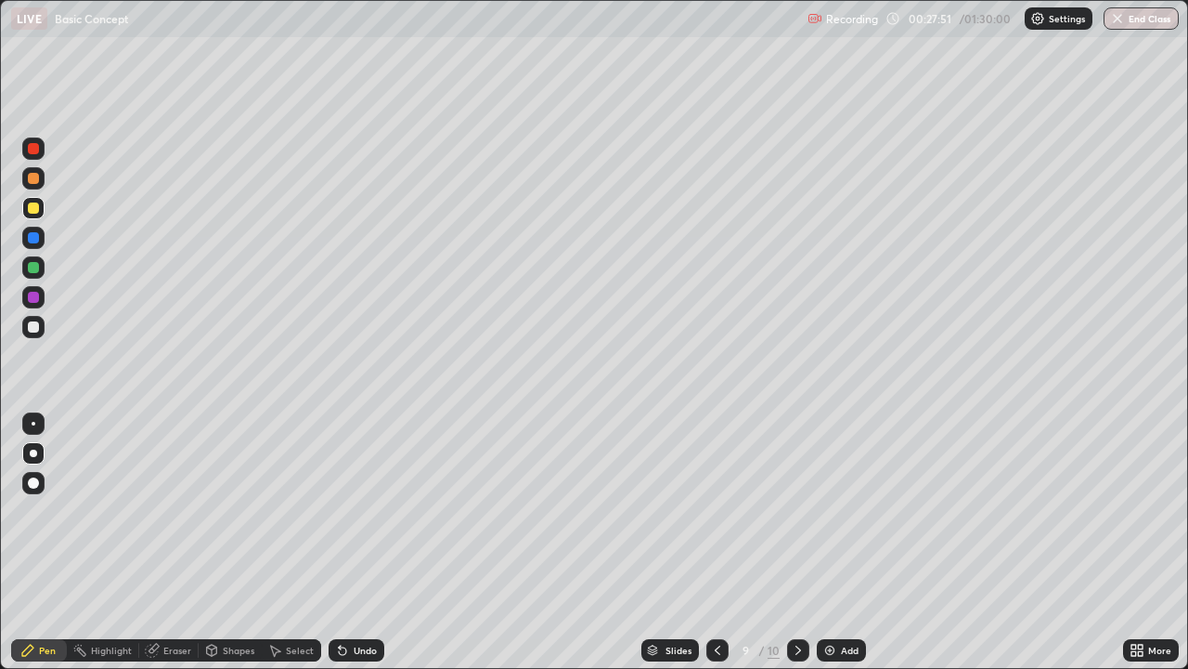
click at [241, 542] on div "Shapes" at bounding box center [239, 649] width 32 height 9
click at [291, 542] on div "Select" at bounding box center [300, 649] width 28 height 9
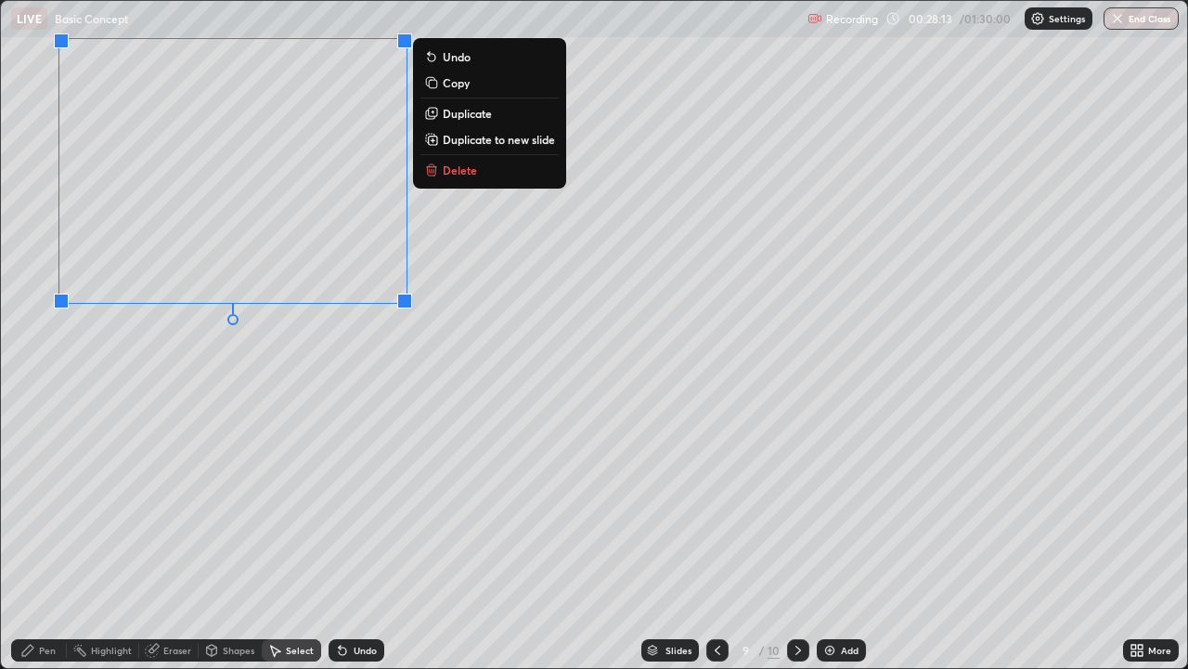
click at [166, 542] on div "Eraser" at bounding box center [168, 650] width 59 height 22
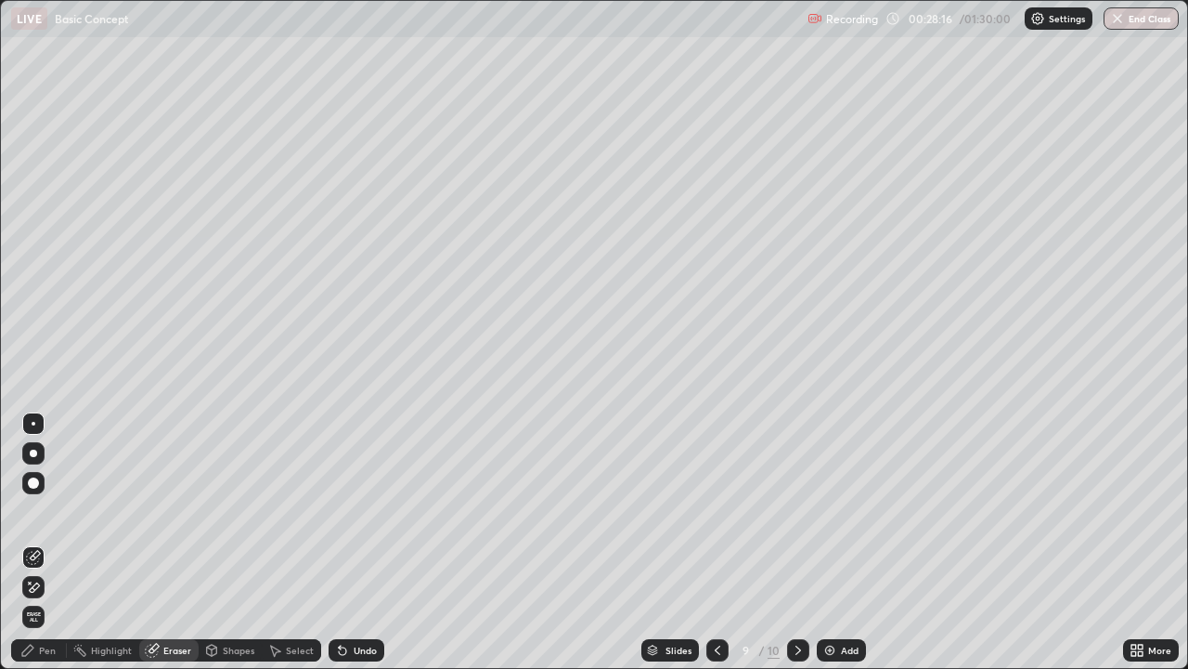
click at [47, 542] on div "Pen" at bounding box center [47, 649] width 17 height 9
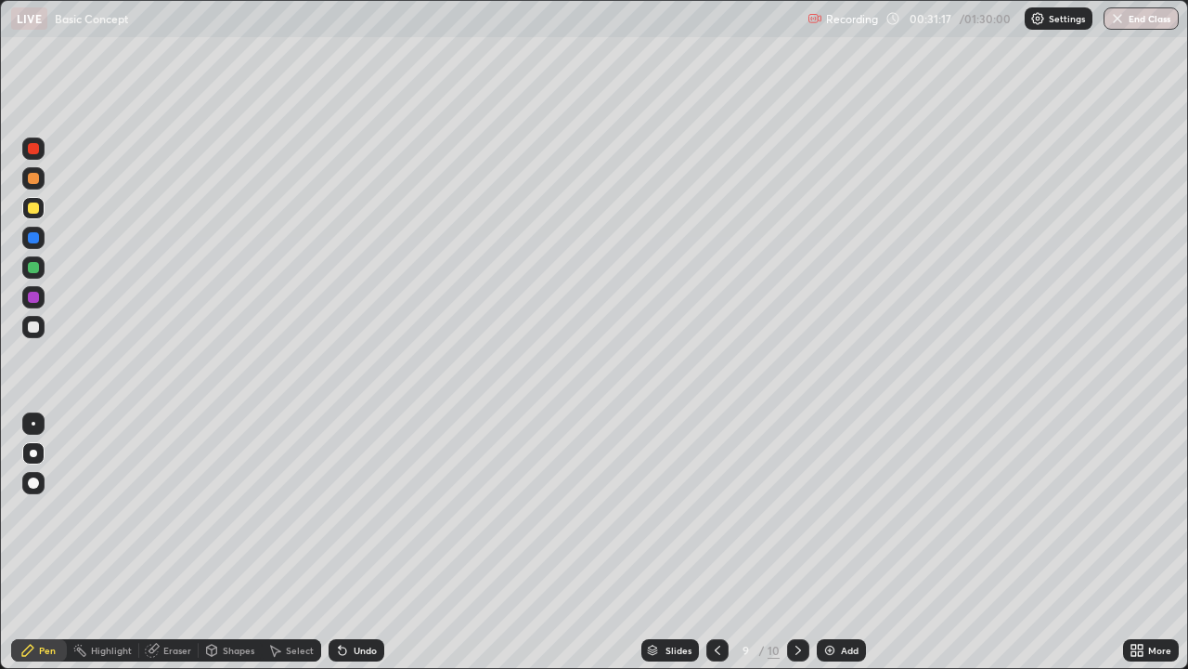
click at [846, 542] on div "Add" at bounding box center [850, 649] width 18 height 9
click at [170, 542] on div "Eraser" at bounding box center [177, 649] width 28 height 9
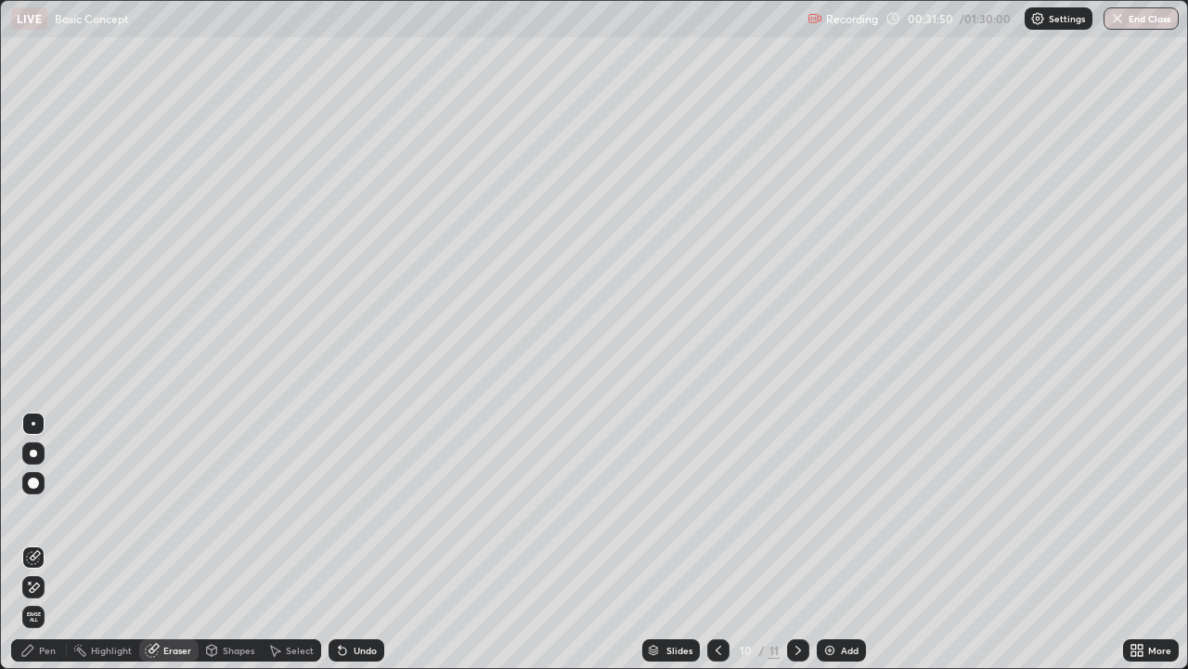
click at [45, 542] on div "Pen" at bounding box center [39, 650] width 56 height 22
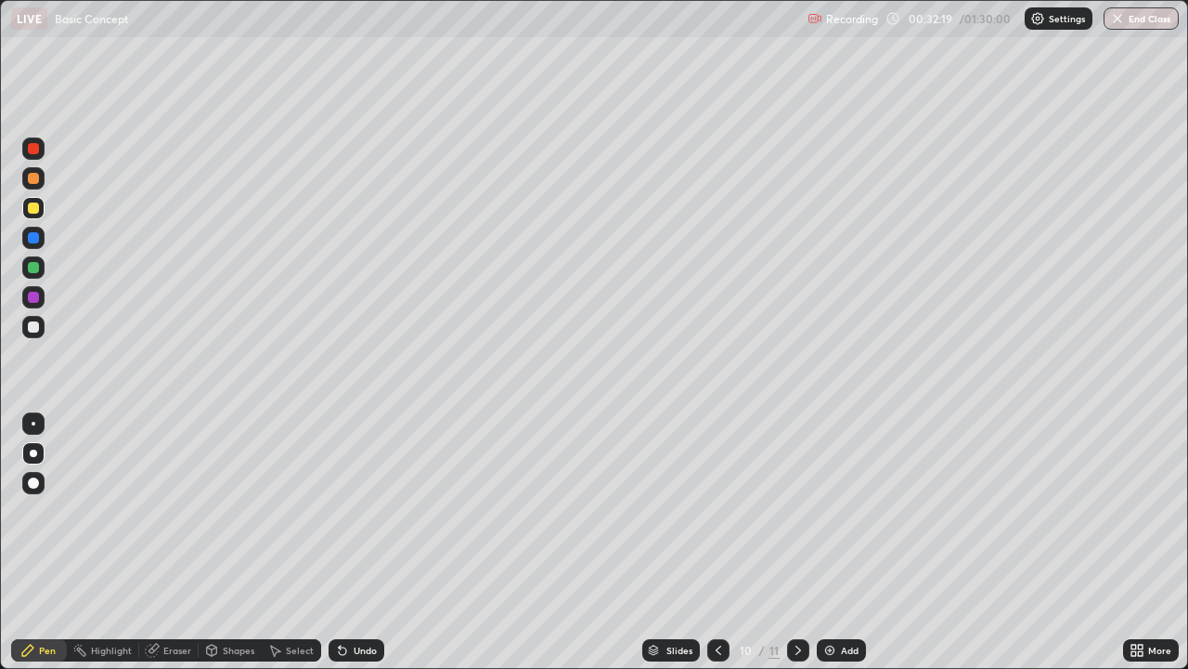
click at [717, 542] on icon at bounding box center [718, 650] width 15 height 15
click at [289, 542] on div "Select" at bounding box center [300, 649] width 28 height 9
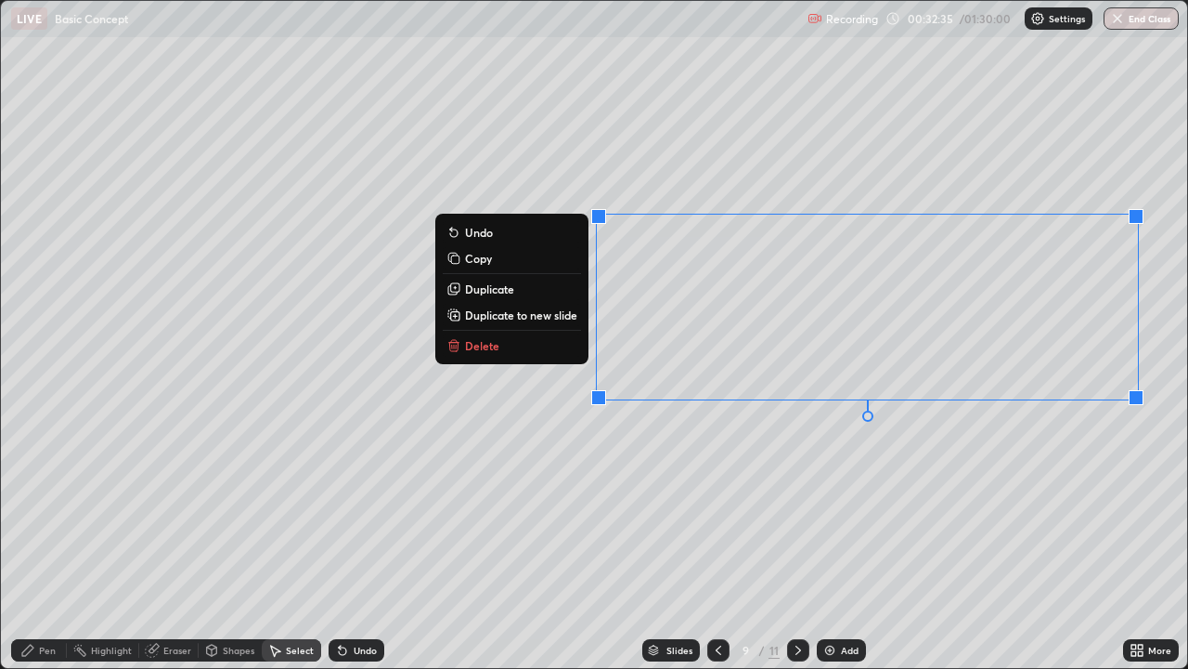
click at [538, 317] on p "Duplicate to new slide" at bounding box center [521, 314] width 112 height 15
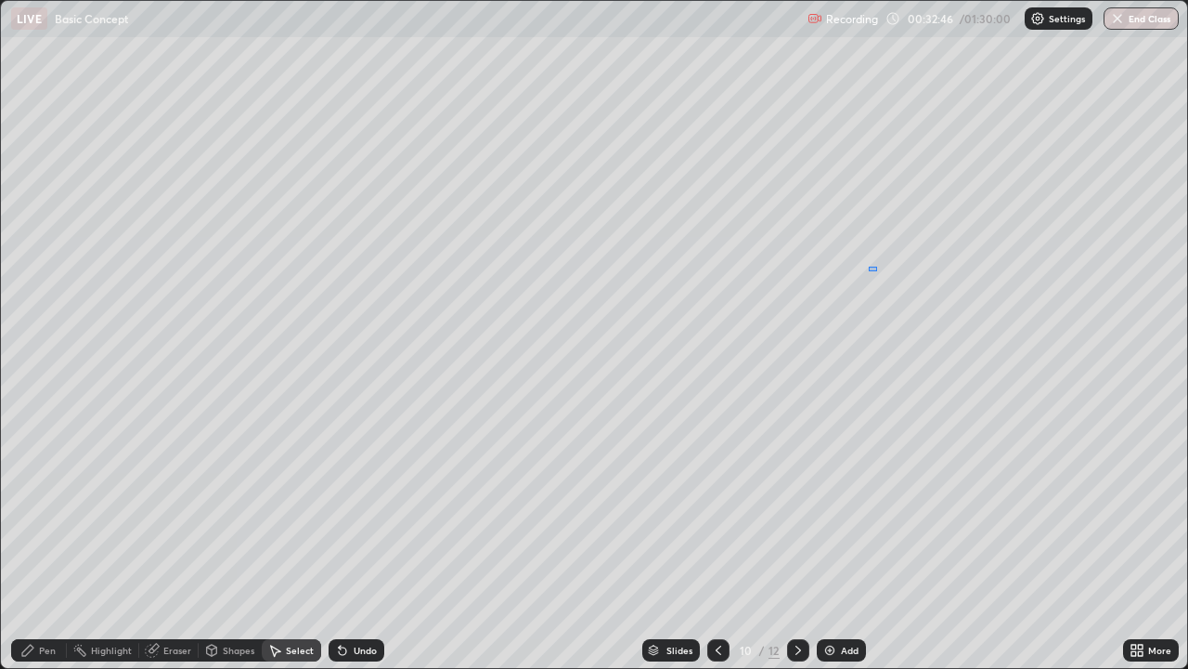
click at [869, 267] on div "0 ° Undo Copy Duplicate Duplicate to new slide Delete" at bounding box center [594, 334] width 1187 height 667
click at [49, 542] on div "Pen" at bounding box center [47, 649] width 17 height 9
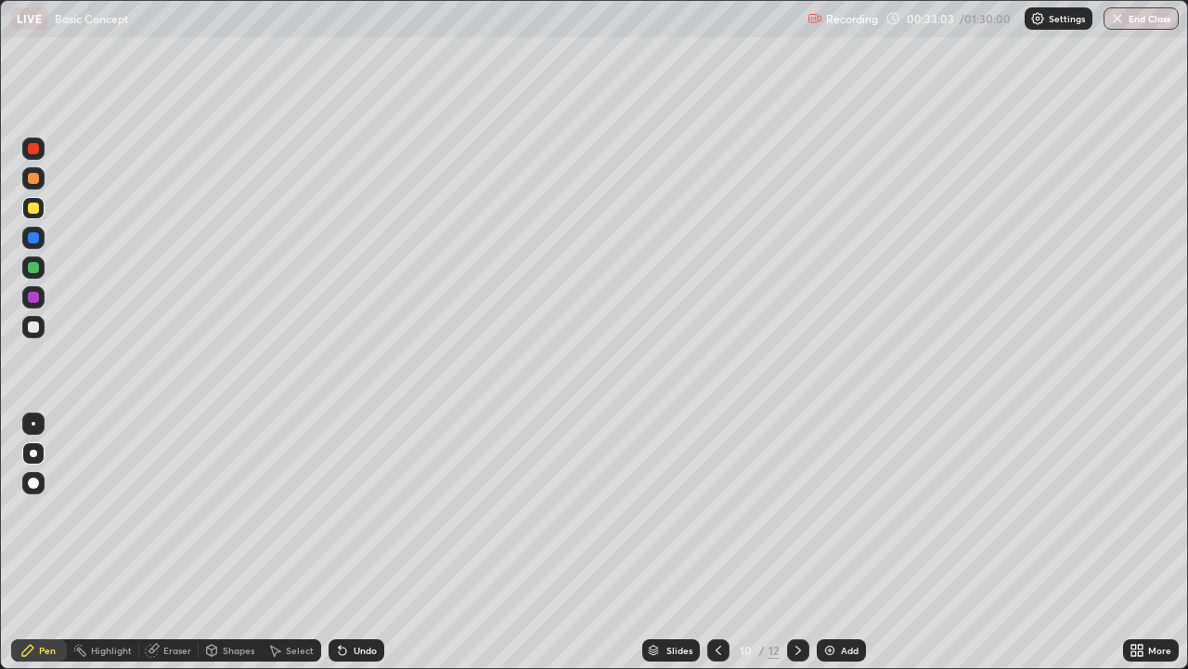
click at [169, 542] on div "Eraser" at bounding box center [177, 649] width 28 height 9
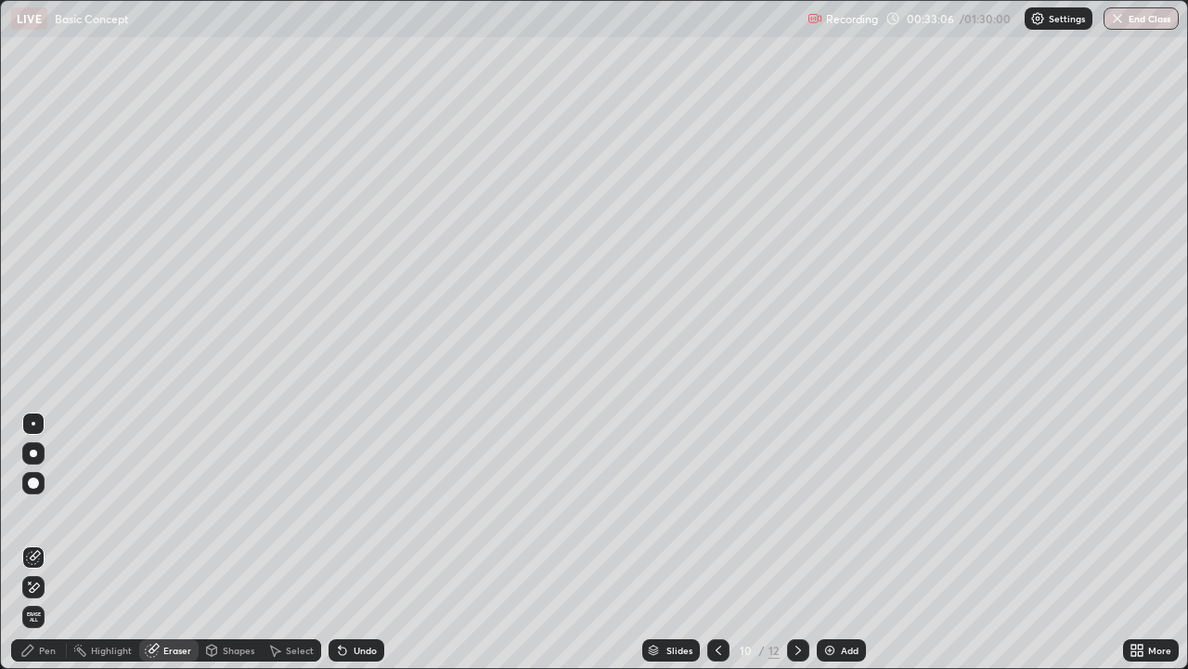
click at [45, 542] on div "Pen" at bounding box center [47, 649] width 17 height 9
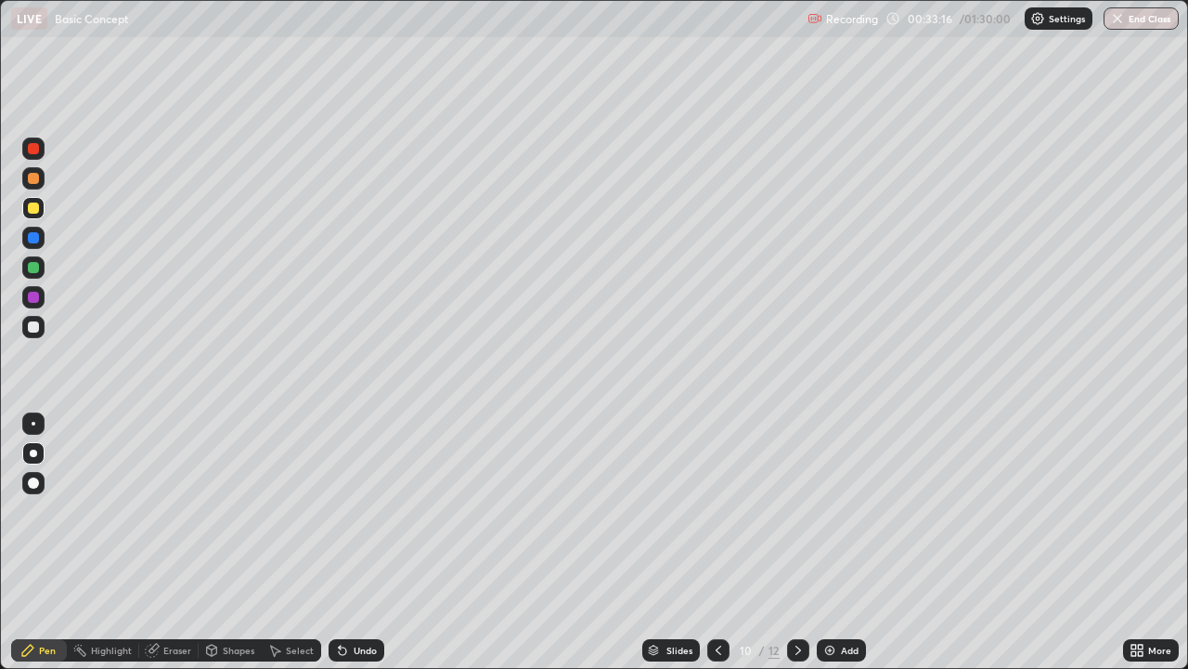
click at [798, 542] on icon at bounding box center [798, 650] width 15 height 15
click at [717, 542] on icon at bounding box center [718, 650] width 15 height 15
click at [719, 542] on icon at bounding box center [718, 650] width 15 height 15
click at [797, 542] on icon at bounding box center [798, 650] width 15 height 15
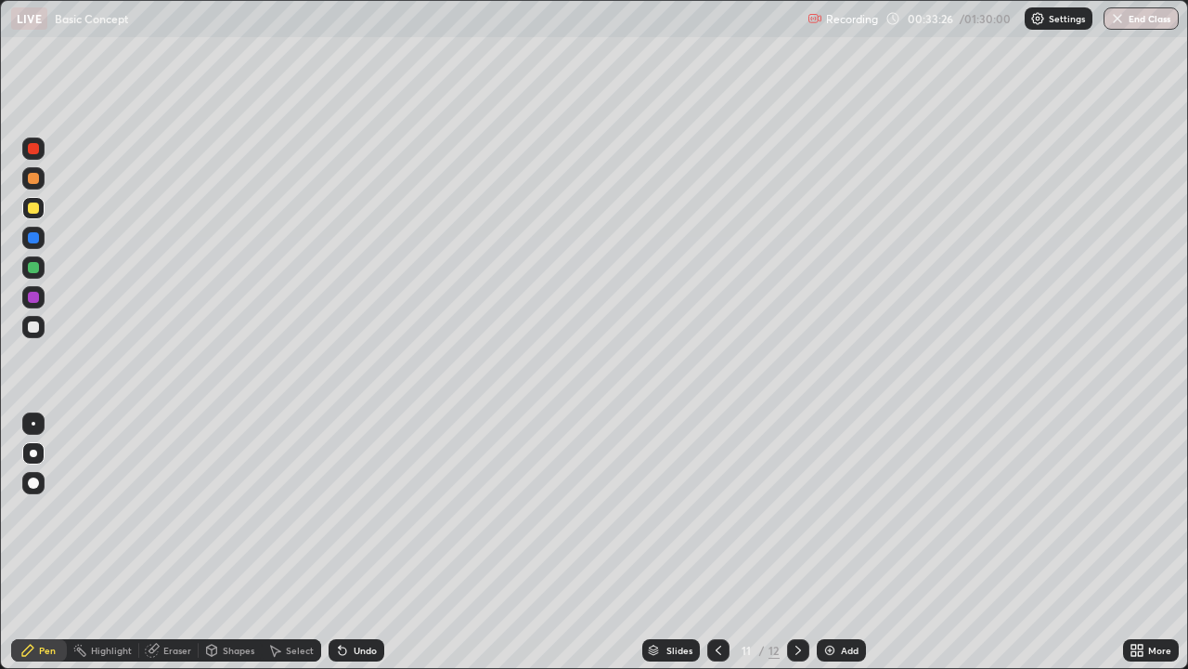
click at [716, 542] on icon at bounding box center [718, 650] width 15 height 15
click at [720, 542] on icon at bounding box center [718, 650] width 15 height 15
click at [797, 542] on icon at bounding box center [798, 650] width 15 height 15
click at [715, 542] on icon at bounding box center [718, 650] width 15 height 15
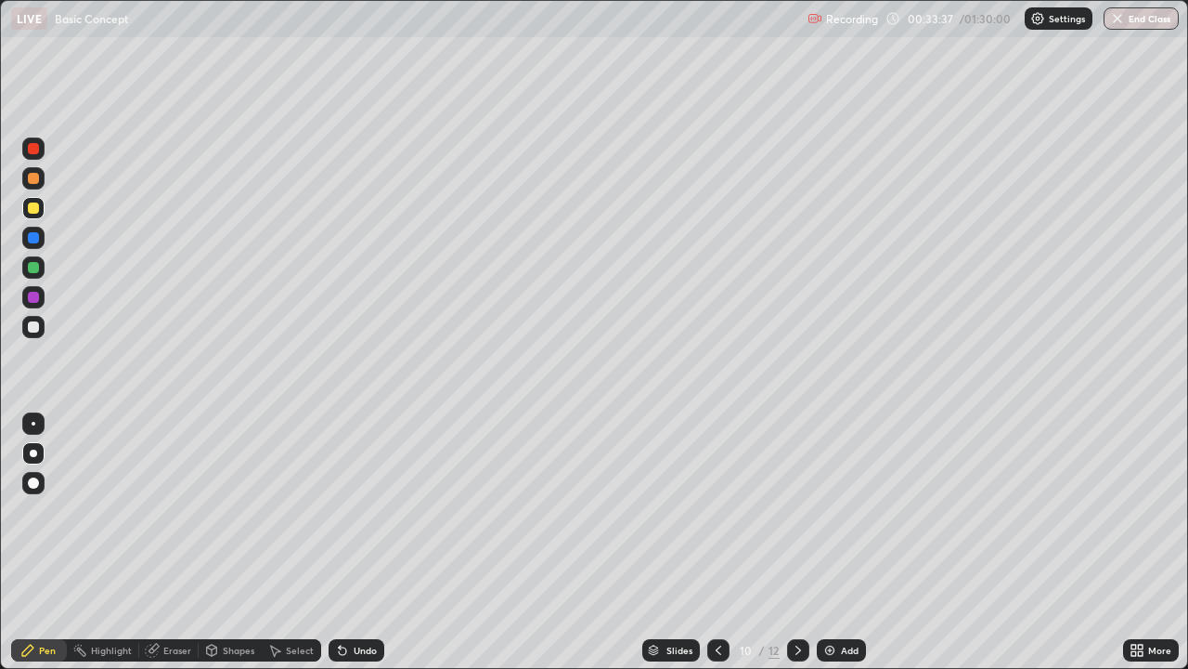
click at [716, 542] on icon at bounding box center [719, 649] width 6 height 9
click at [798, 542] on icon at bounding box center [798, 650] width 15 height 15
click at [796, 542] on icon at bounding box center [798, 650] width 15 height 15
click at [717, 542] on icon at bounding box center [718, 650] width 15 height 15
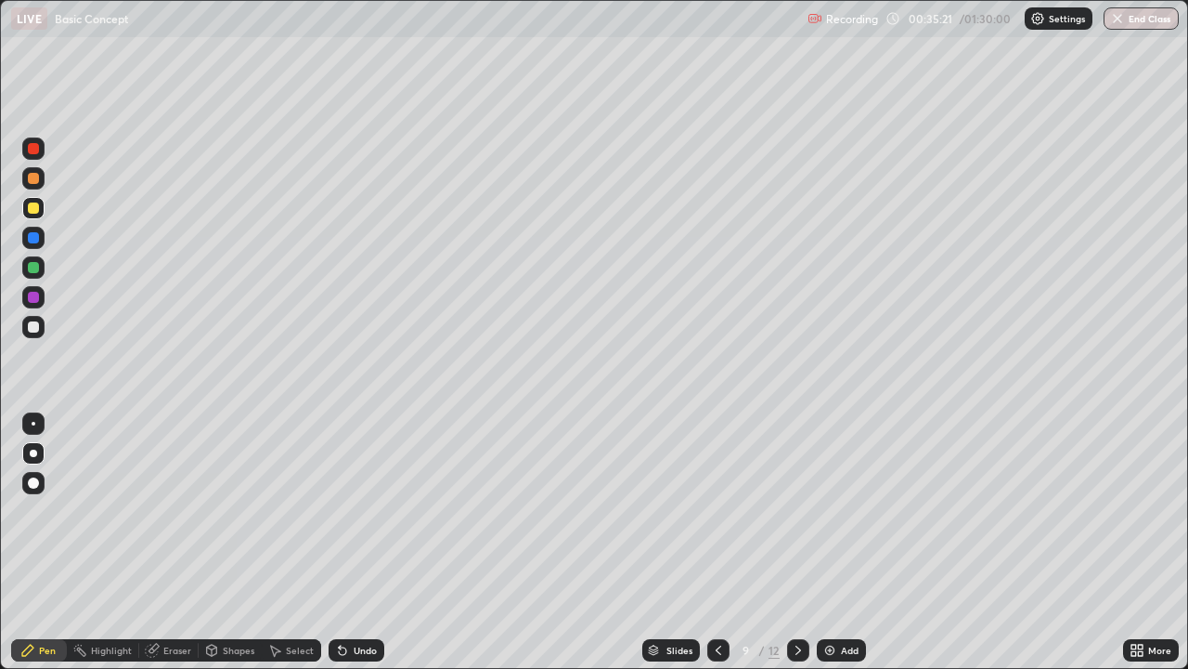
click at [797, 542] on icon at bounding box center [798, 650] width 15 height 15
click at [716, 542] on div at bounding box center [719, 649] width 22 height 37
click at [797, 542] on icon at bounding box center [798, 650] width 15 height 15
click at [788, 542] on div at bounding box center [798, 650] width 22 height 22
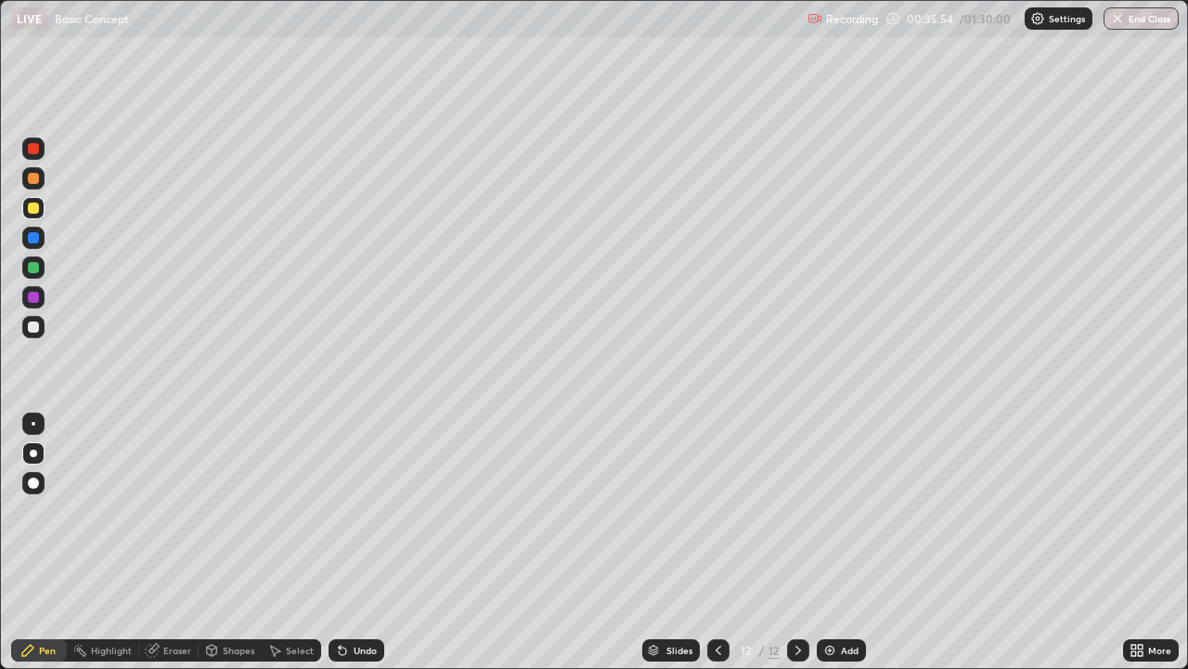
click at [727, 542] on div at bounding box center [719, 650] width 22 height 22
click at [724, 542] on div at bounding box center [719, 650] width 22 height 22
click at [716, 542] on icon at bounding box center [719, 649] width 6 height 9
click at [791, 542] on icon at bounding box center [798, 650] width 15 height 15
click at [846, 542] on div "Add" at bounding box center [841, 650] width 49 height 22
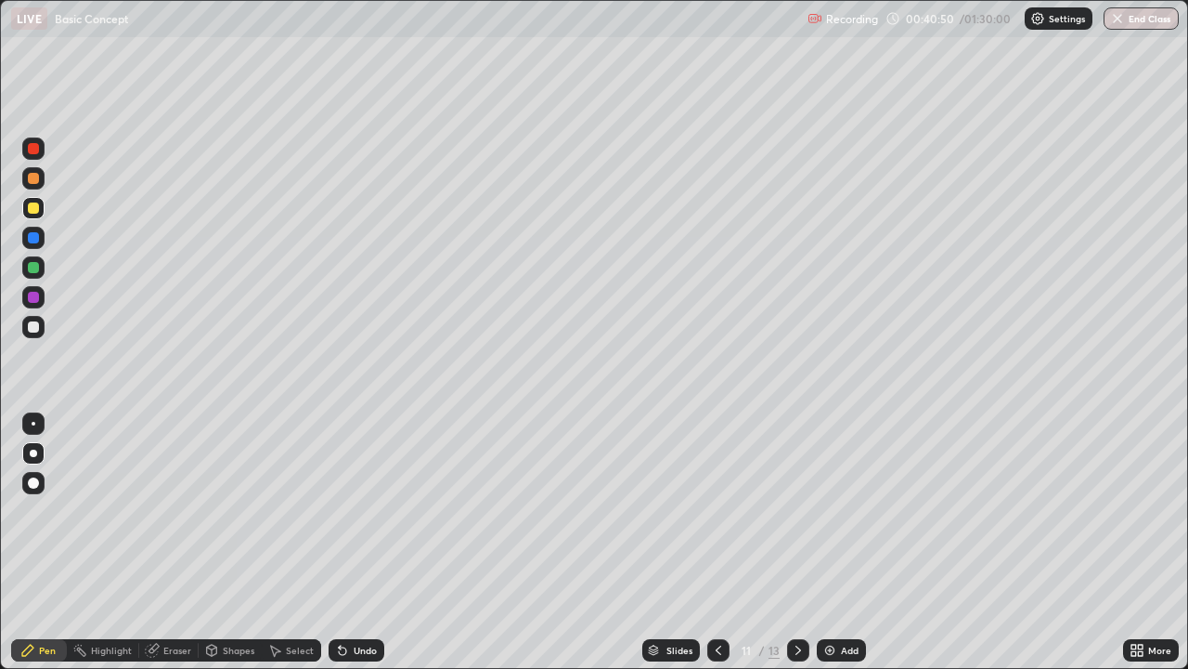
click at [827, 542] on img at bounding box center [830, 650] width 15 height 15
click at [165, 542] on div "Eraser" at bounding box center [177, 649] width 28 height 9
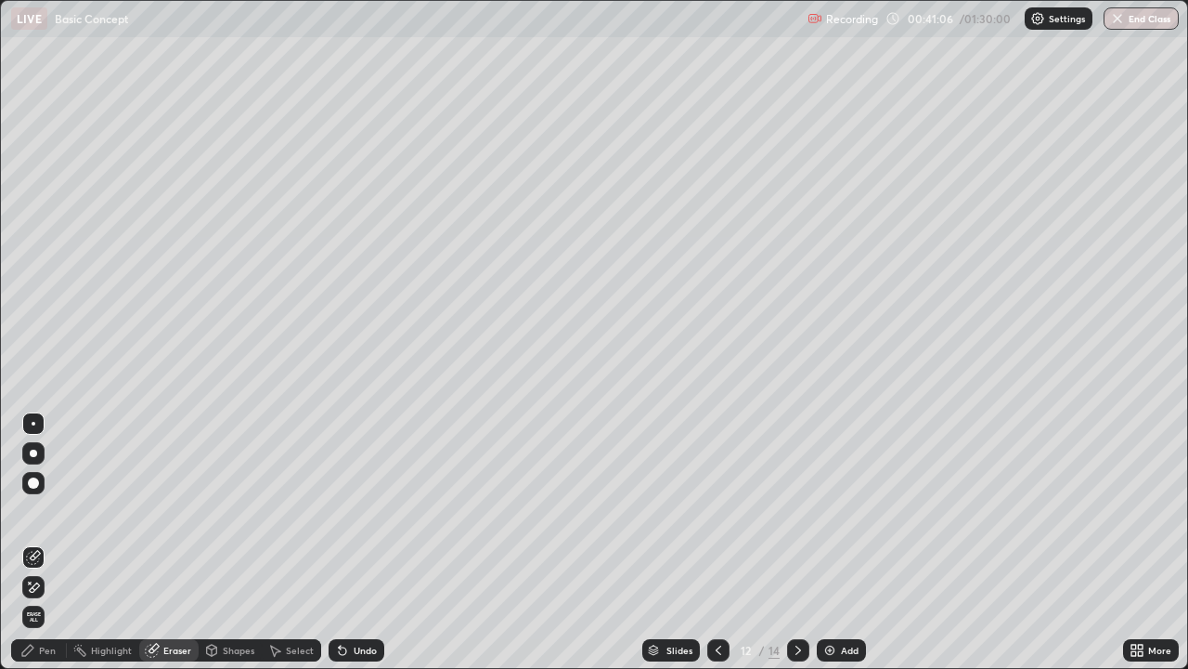
click at [45, 542] on div "Pen" at bounding box center [47, 649] width 17 height 9
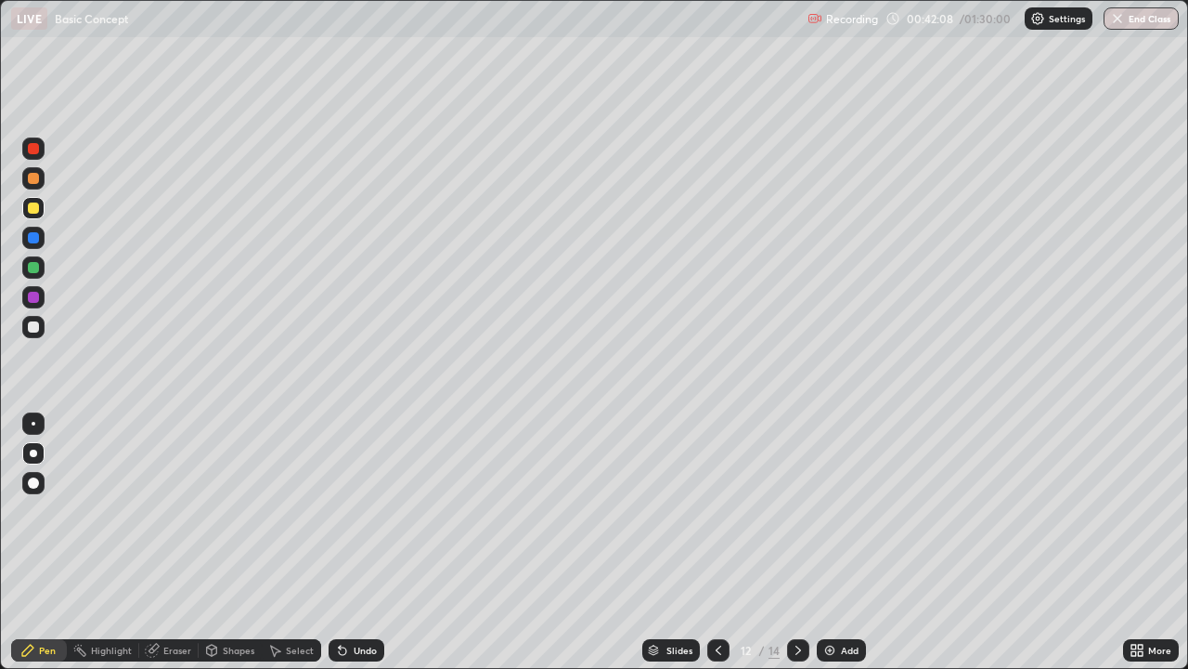
click at [177, 542] on div "Eraser" at bounding box center [177, 649] width 28 height 9
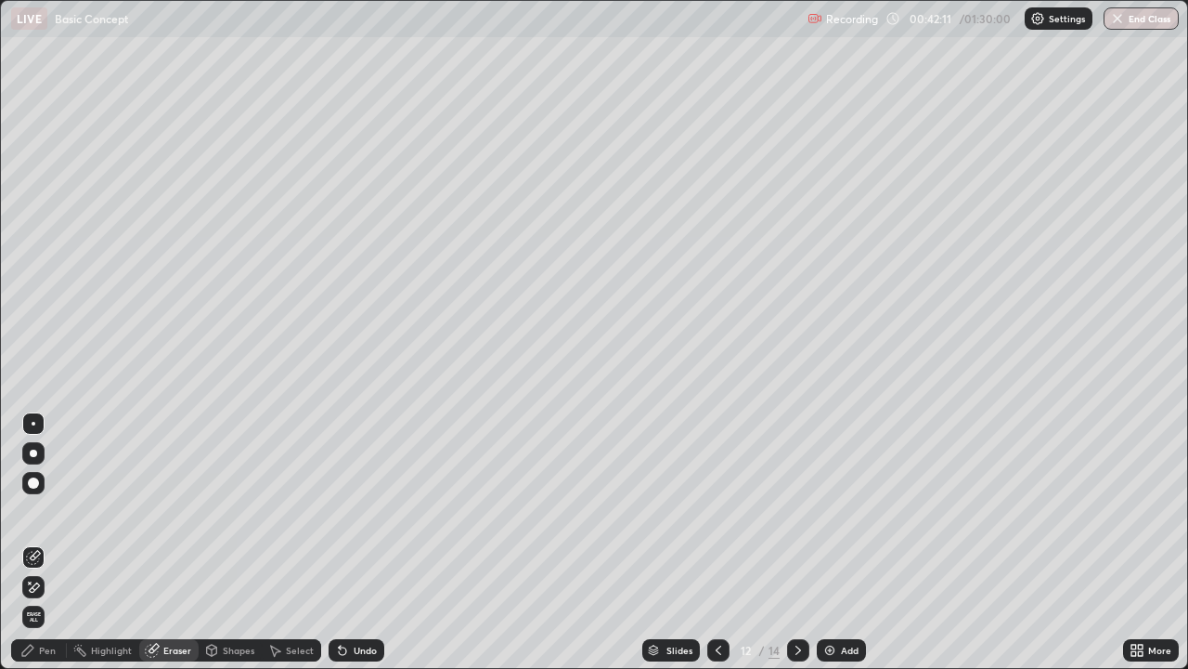
click at [54, 542] on div "Pen" at bounding box center [47, 649] width 17 height 9
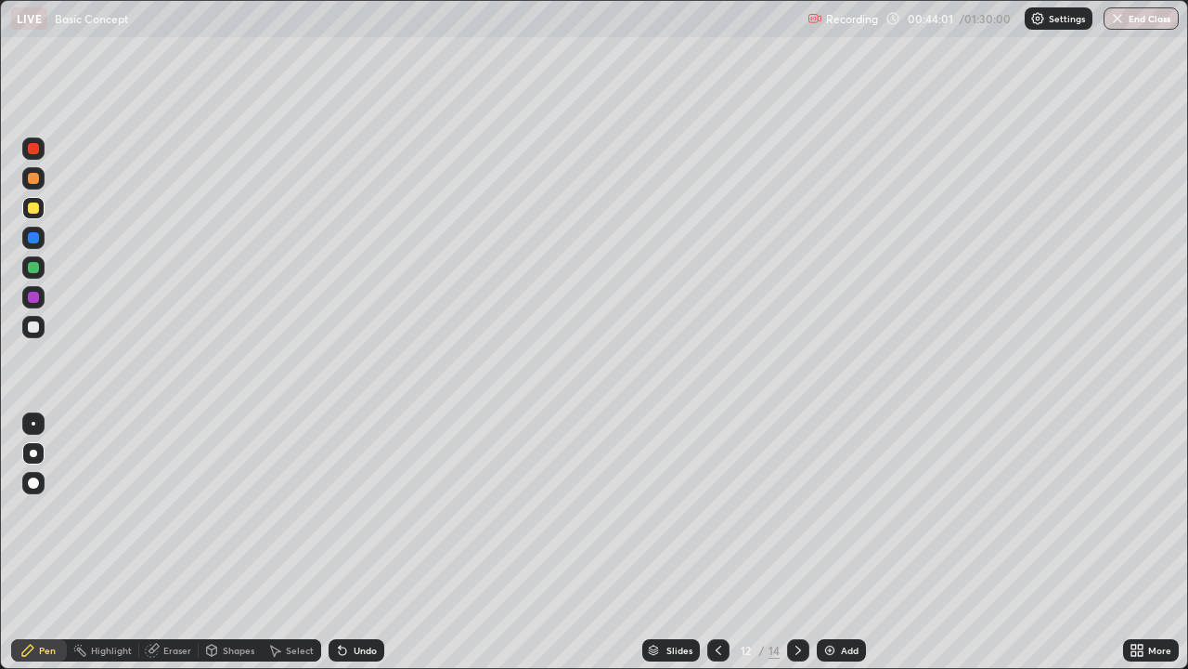
click at [841, 542] on div "Add" at bounding box center [850, 649] width 18 height 9
click at [184, 542] on div "Eraser" at bounding box center [177, 649] width 28 height 9
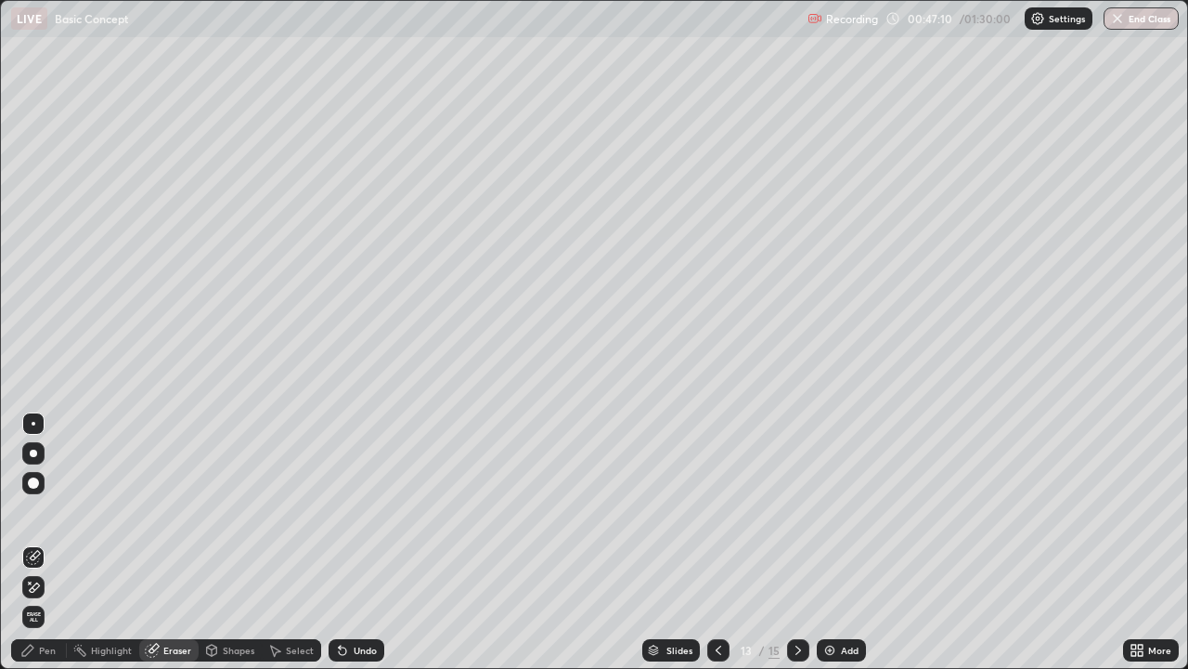
click at [46, 542] on div "Pen" at bounding box center [47, 649] width 17 height 9
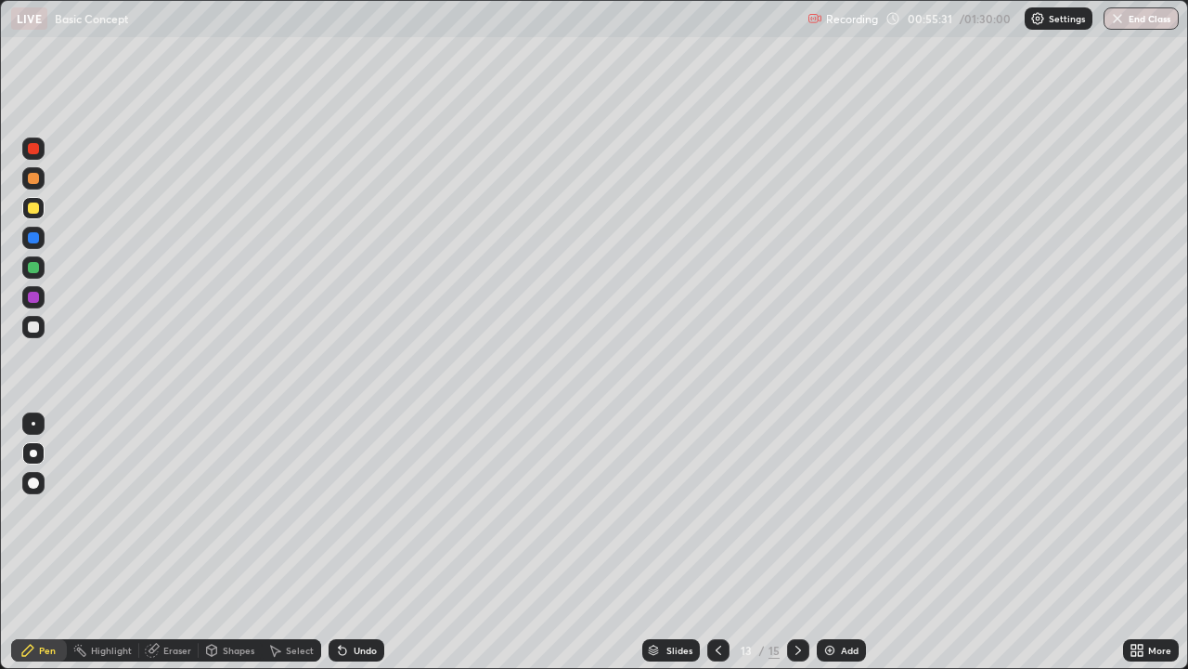
click at [292, 542] on div "Select" at bounding box center [300, 649] width 28 height 9
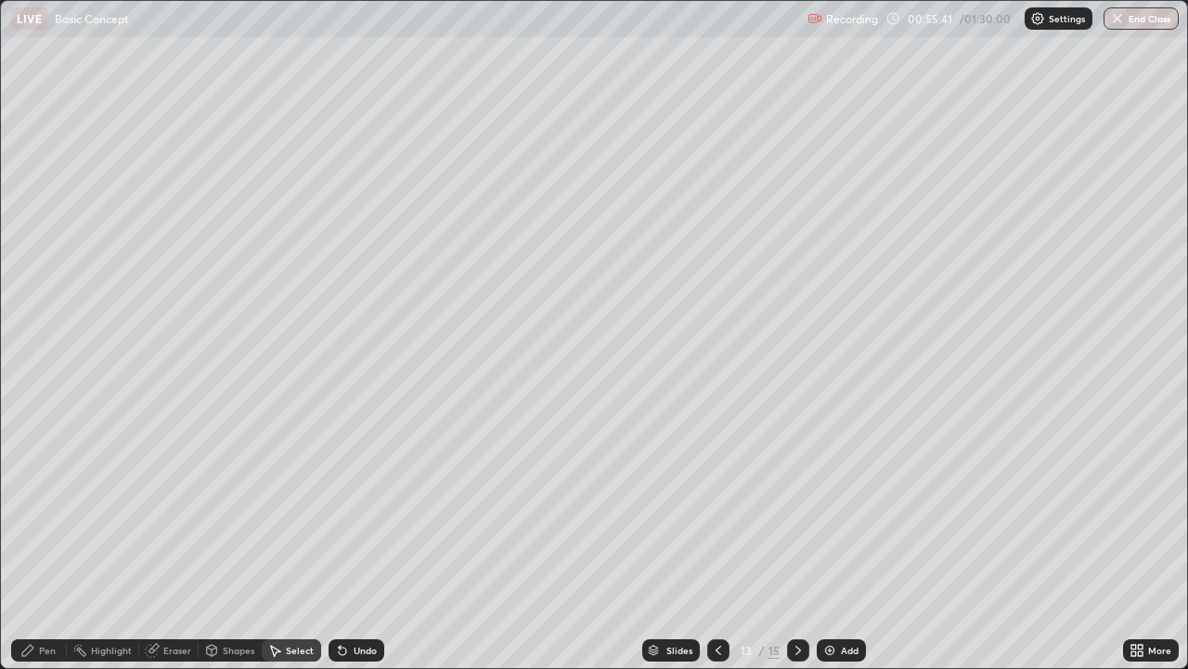
click at [240, 542] on div "Shapes" at bounding box center [239, 649] width 32 height 9
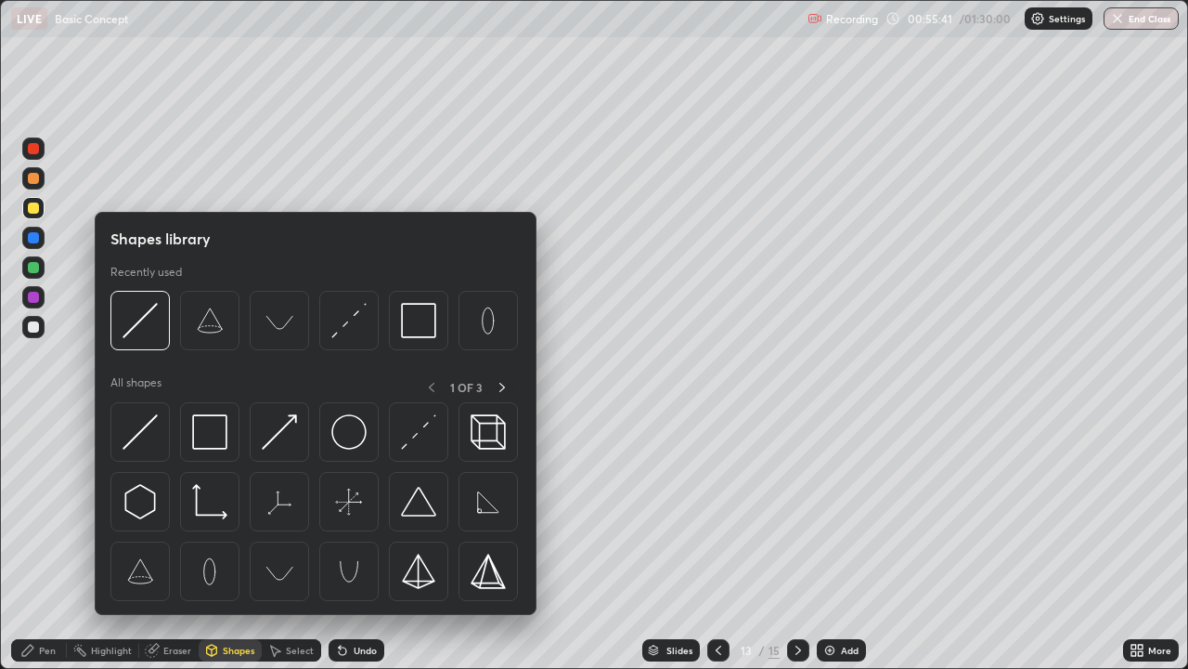
click at [286, 542] on div "Select" at bounding box center [300, 649] width 28 height 9
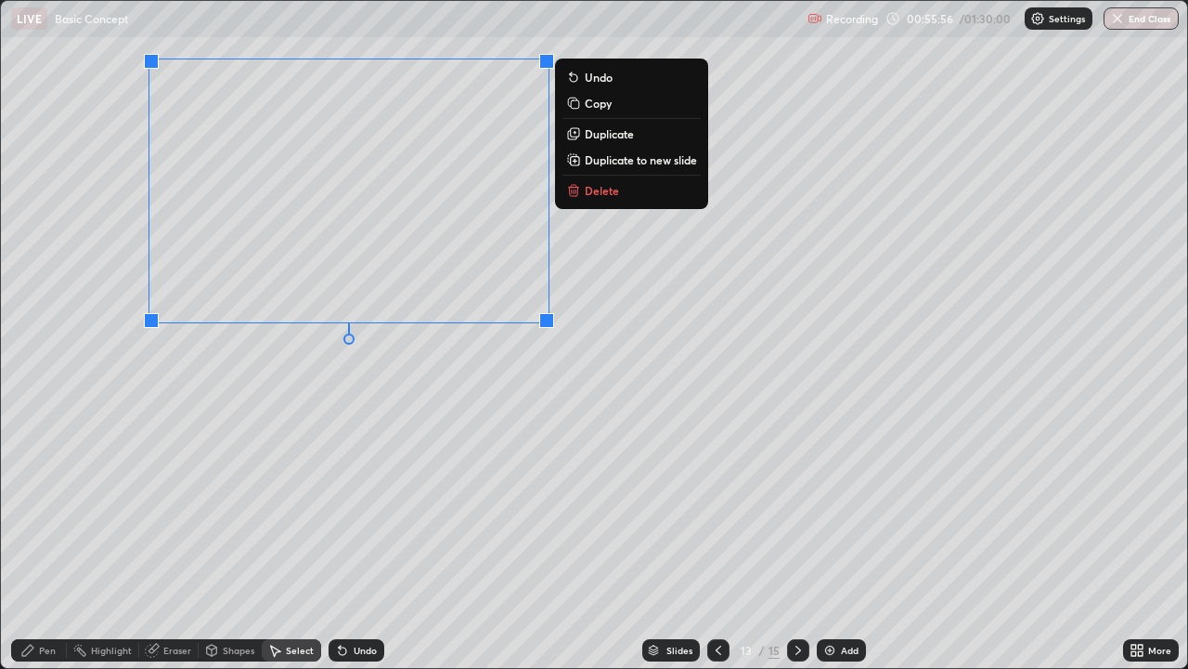
click at [47, 542] on div "Pen" at bounding box center [39, 650] width 56 height 22
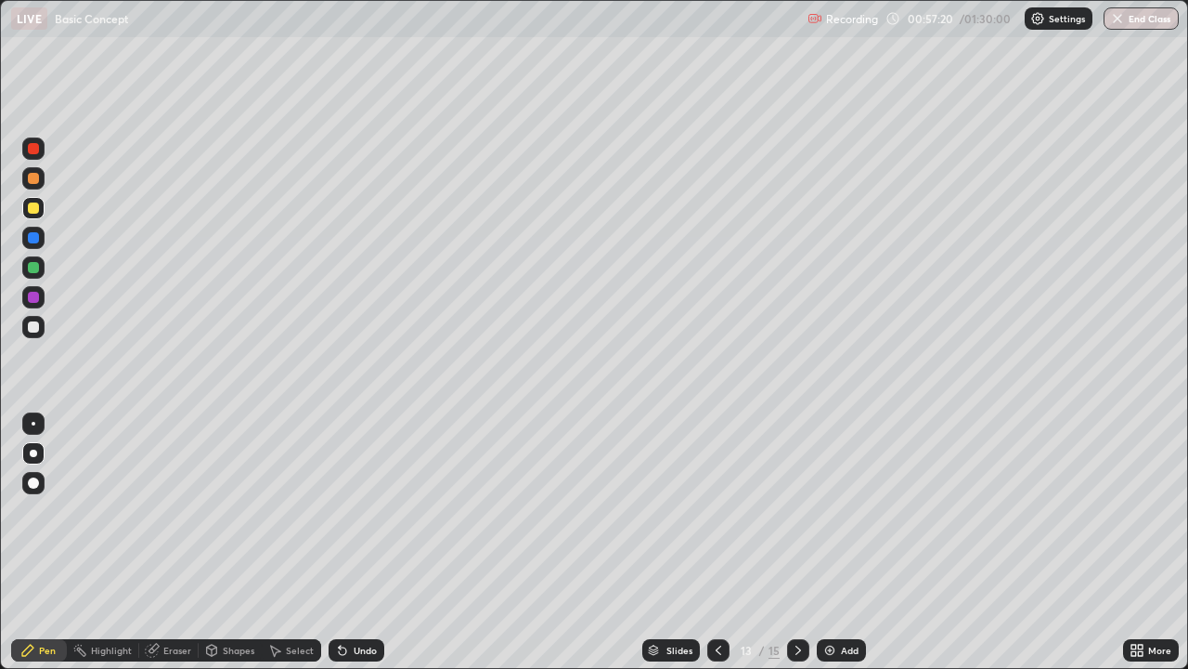
click at [175, 542] on div "Eraser" at bounding box center [177, 649] width 28 height 9
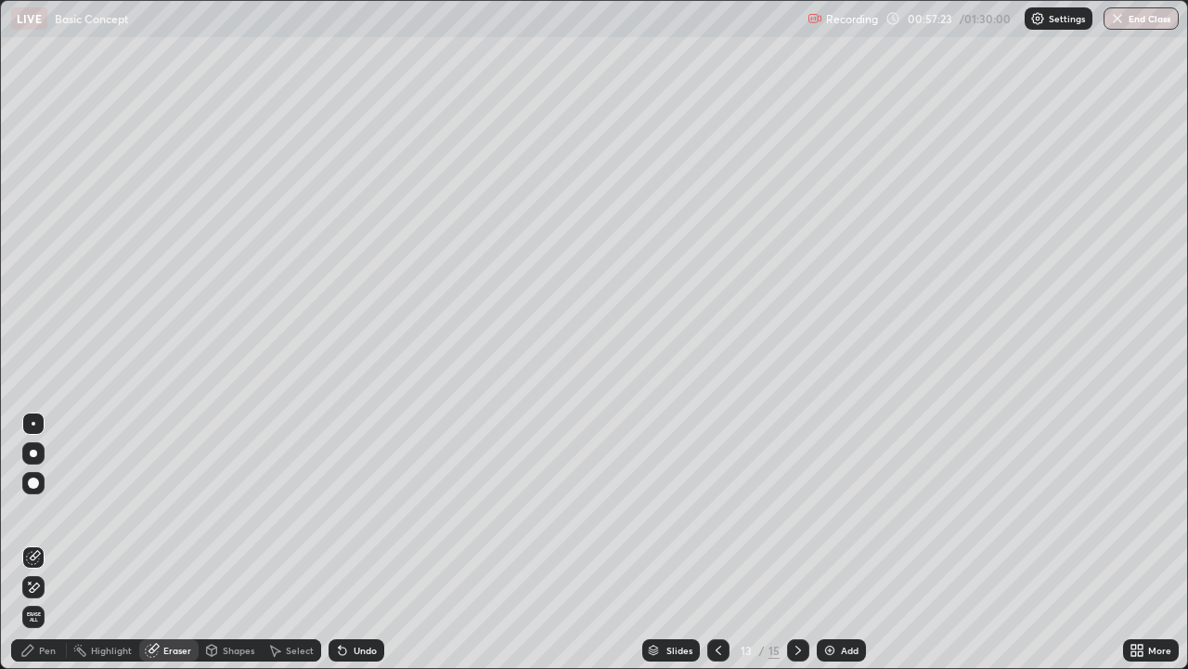
click at [49, 542] on div "Pen" at bounding box center [47, 649] width 17 height 9
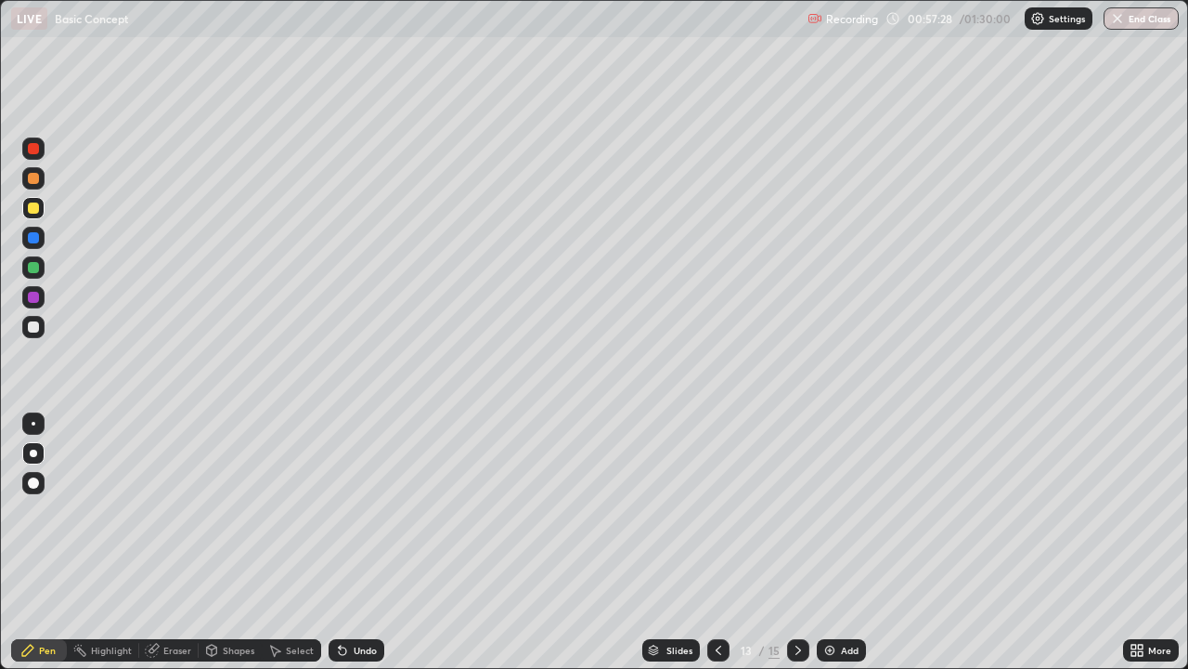
click at [158, 542] on icon at bounding box center [152, 650] width 15 height 15
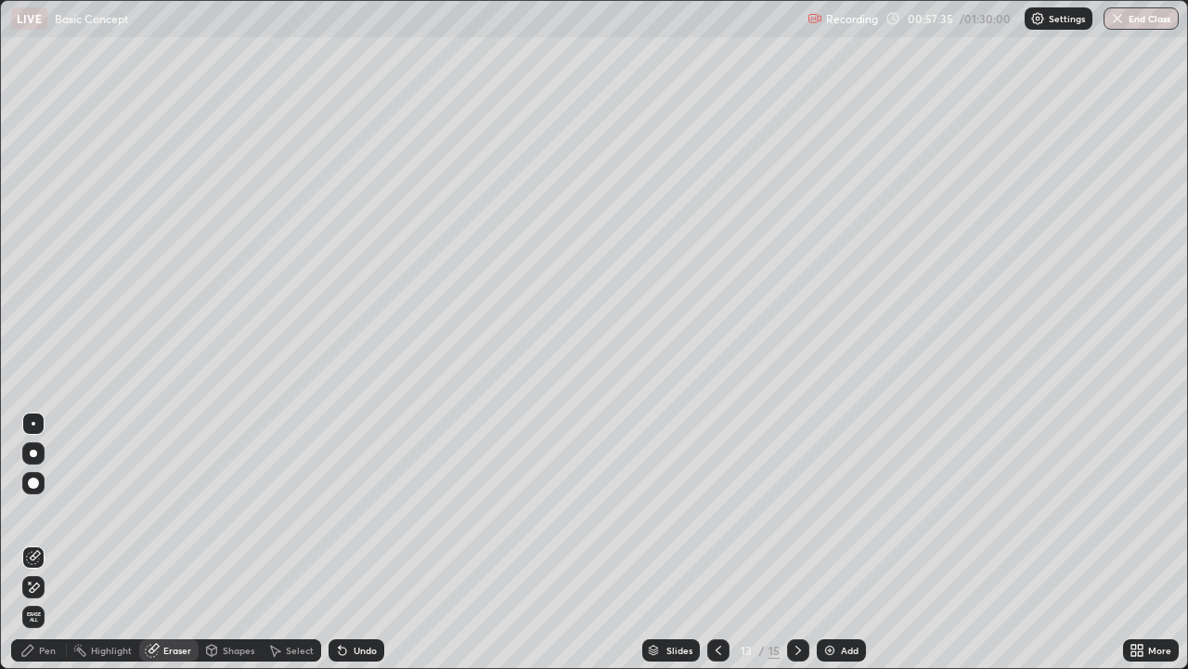
click at [43, 542] on div "Pen" at bounding box center [47, 649] width 17 height 9
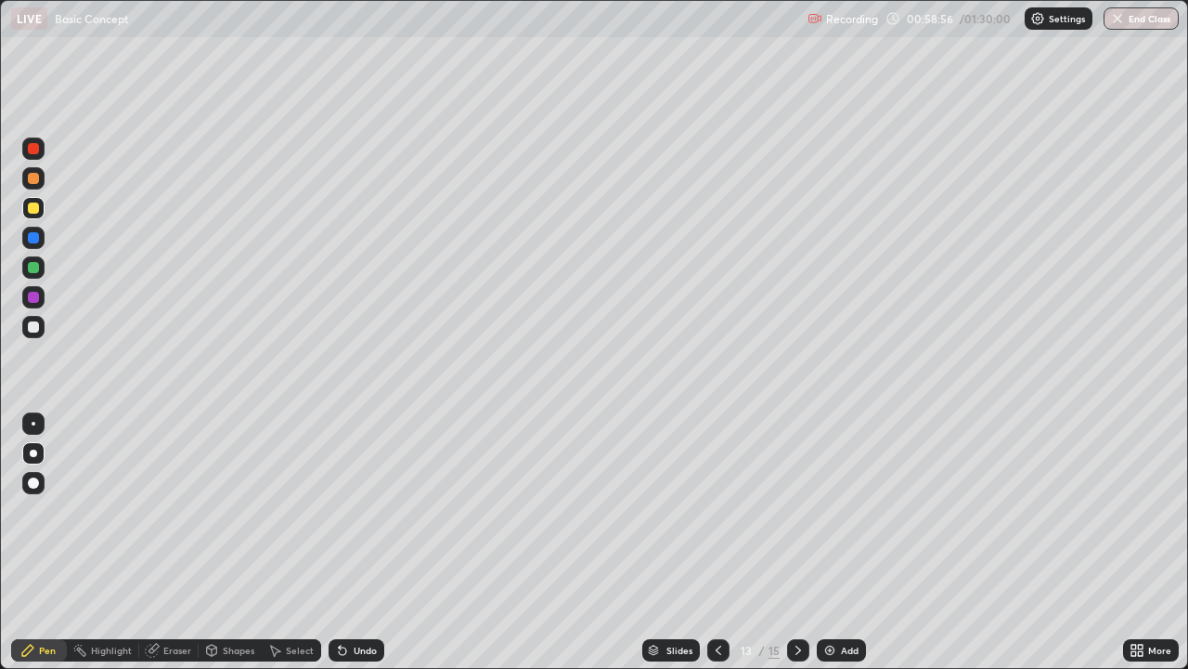
click at [832, 542] on img at bounding box center [830, 650] width 15 height 15
click at [717, 542] on icon at bounding box center [718, 650] width 15 height 15
click at [794, 542] on icon at bounding box center [798, 650] width 15 height 15
click at [166, 542] on div "Eraser" at bounding box center [168, 650] width 59 height 22
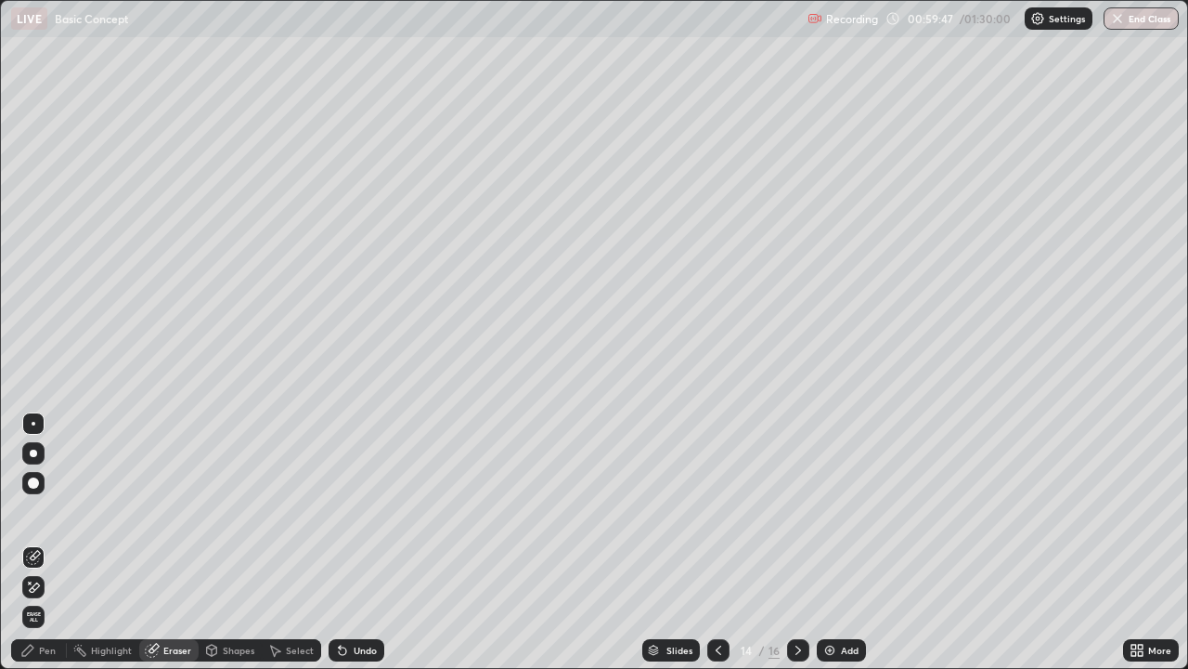
click at [40, 542] on div "Pen" at bounding box center [47, 649] width 17 height 9
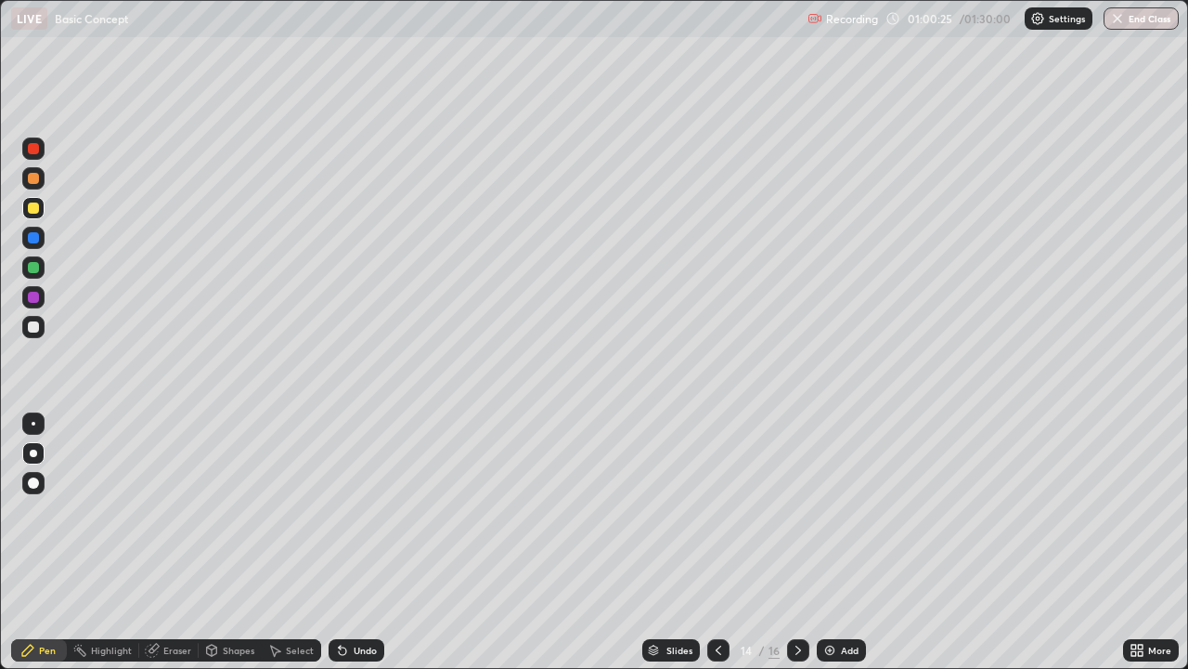
click at [181, 542] on div "Eraser" at bounding box center [177, 649] width 28 height 9
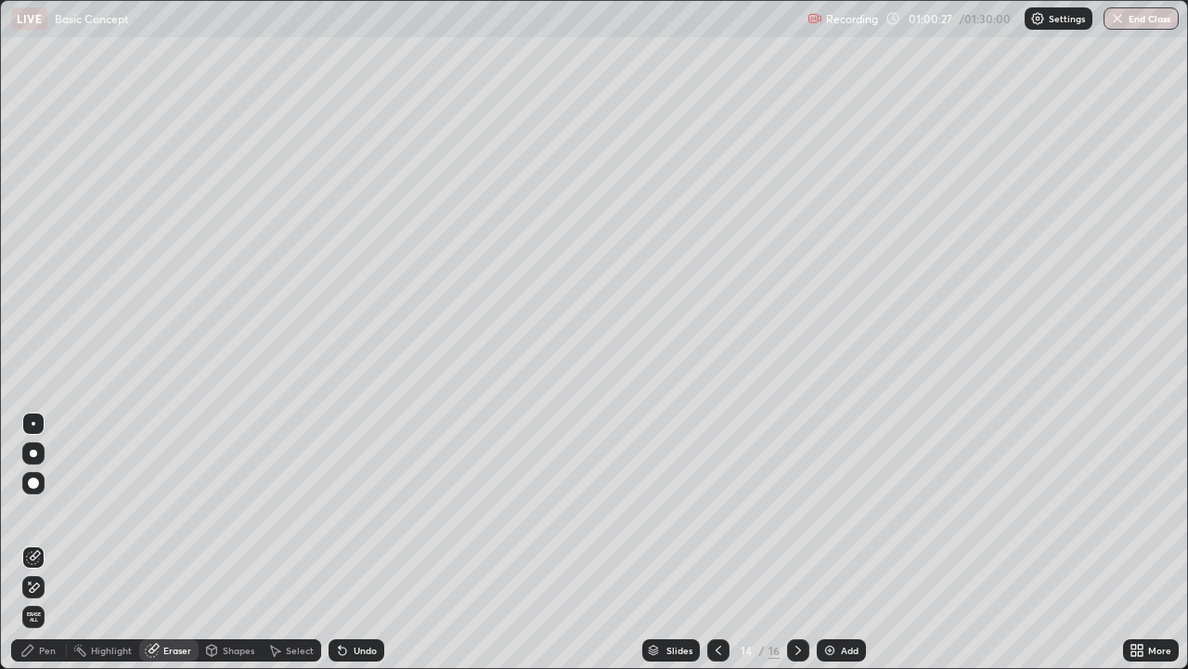
click at [46, 542] on div "Pen" at bounding box center [47, 649] width 17 height 9
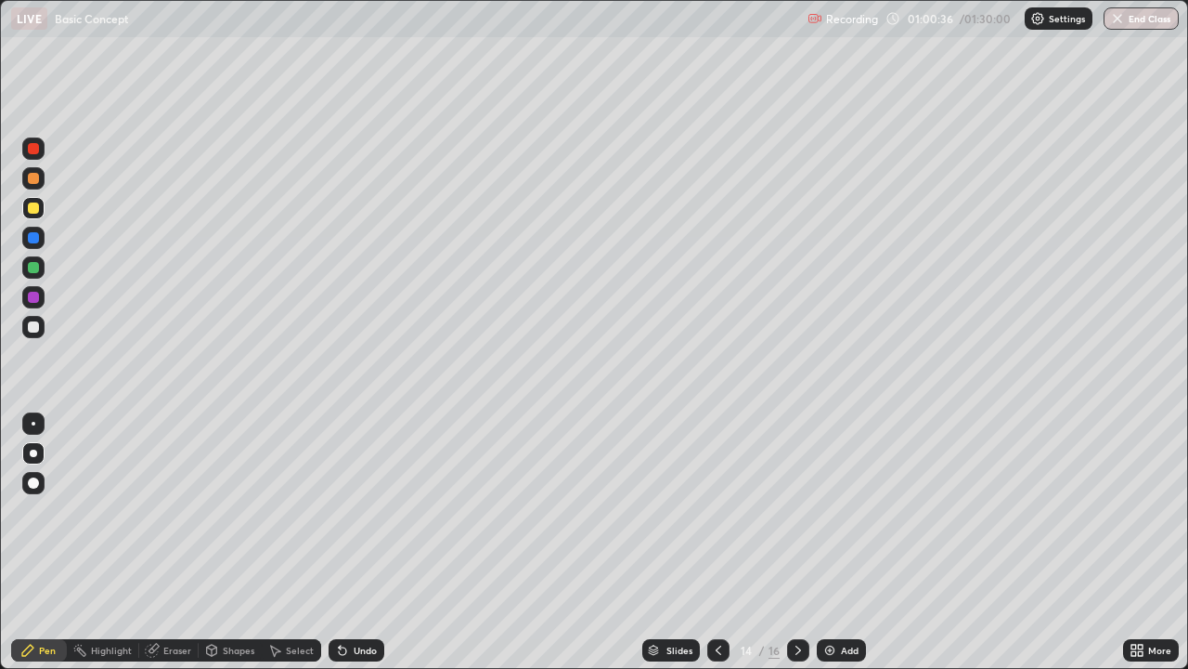
click at [175, 542] on div "Eraser" at bounding box center [168, 650] width 59 height 22
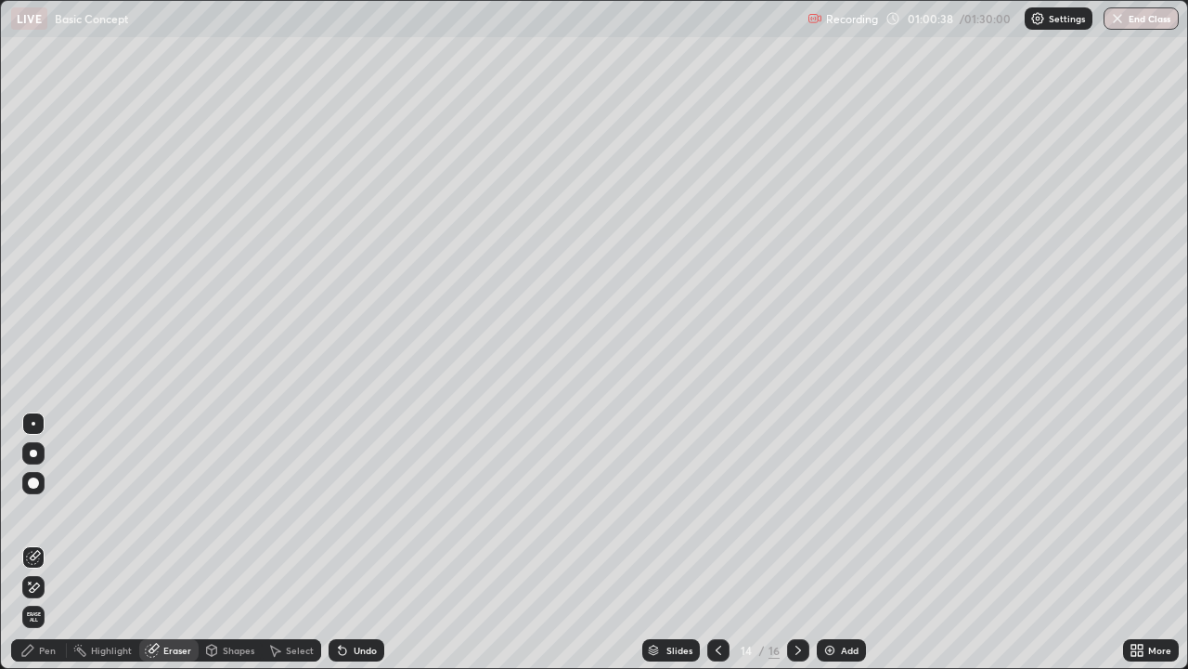
click at [41, 542] on div "Pen" at bounding box center [47, 649] width 17 height 9
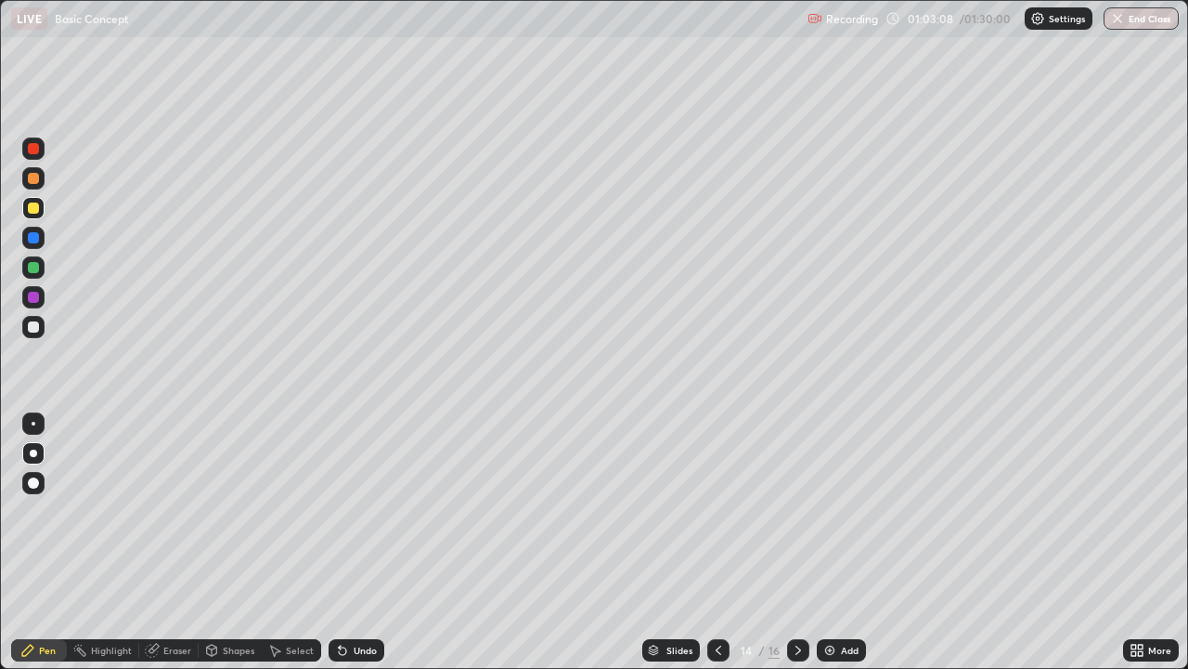
click at [837, 542] on div "Add" at bounding box center [841, 650] width 49 height 22
click at [717, 542] on icon at bounding box center [718, 650] width 15 height 15
click at [797, 542] on icon at bounding box center [798, 650] width 15 height 15
click at [1141, 20] on button "End Class" at bounding box center [1141, 18] width 75 height 22
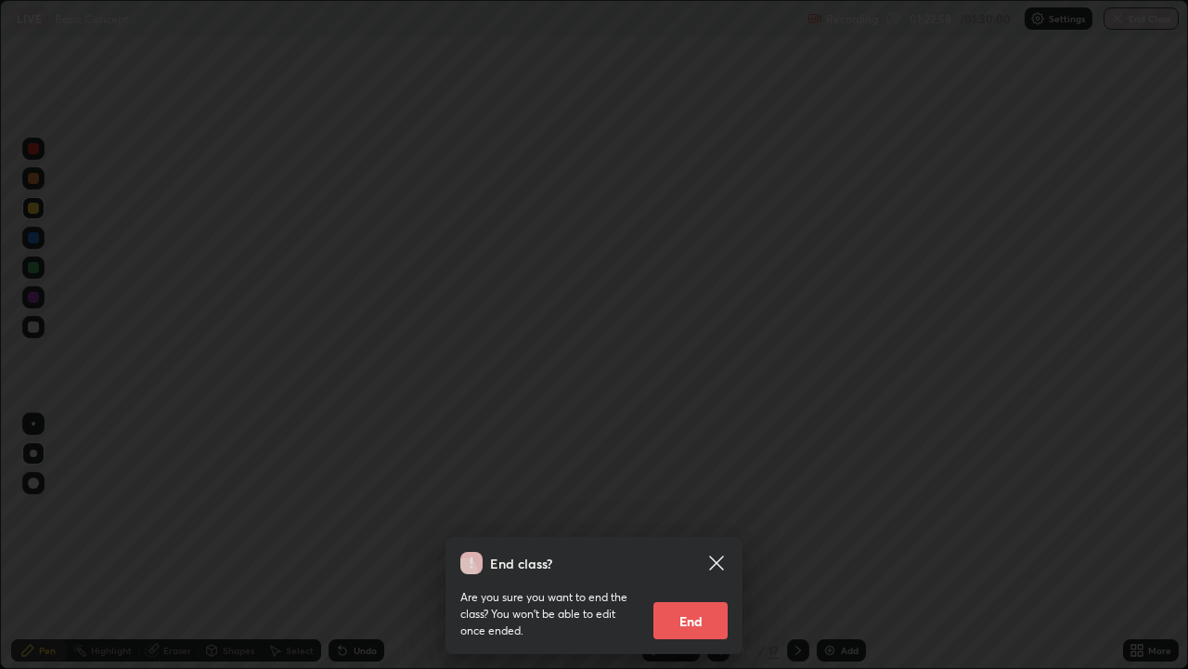
click at [696, 542] on button "End" at bounding box center [691, 620] width 74 height 37
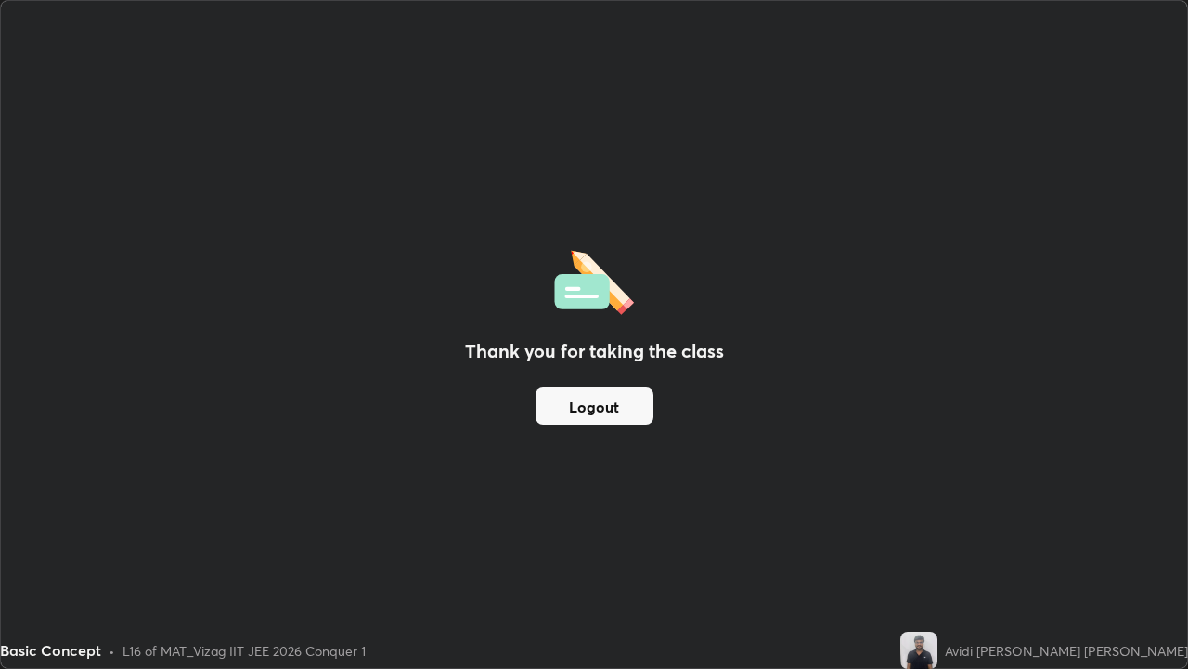
click at [621, 422] on button "Logout" at bounding box center [595, 405] width 118 height 37
click at [639, 407] on button "Logout" at bounding box center [595, 405] width 118 height 37
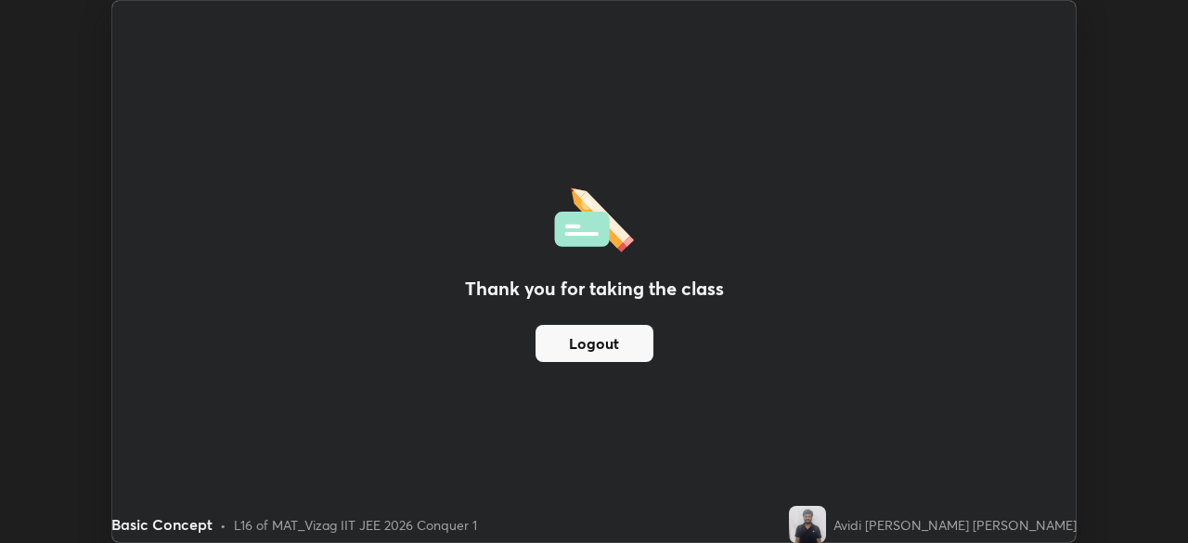
scroll to position [92306, 91660]
click at [628, 344] on button "Logout" at bounding box center [595, 343] width 118 height 37
click at [611, 340] on button "Logout" at bounding box center [595, 343] width 118 height 37
click at [611, 335] on button "Logout" at bounding box center [595, 343] width 118 height 37
click at [617, 344] on button "Logout" at bounding box center [595, 343] width 118 height 37
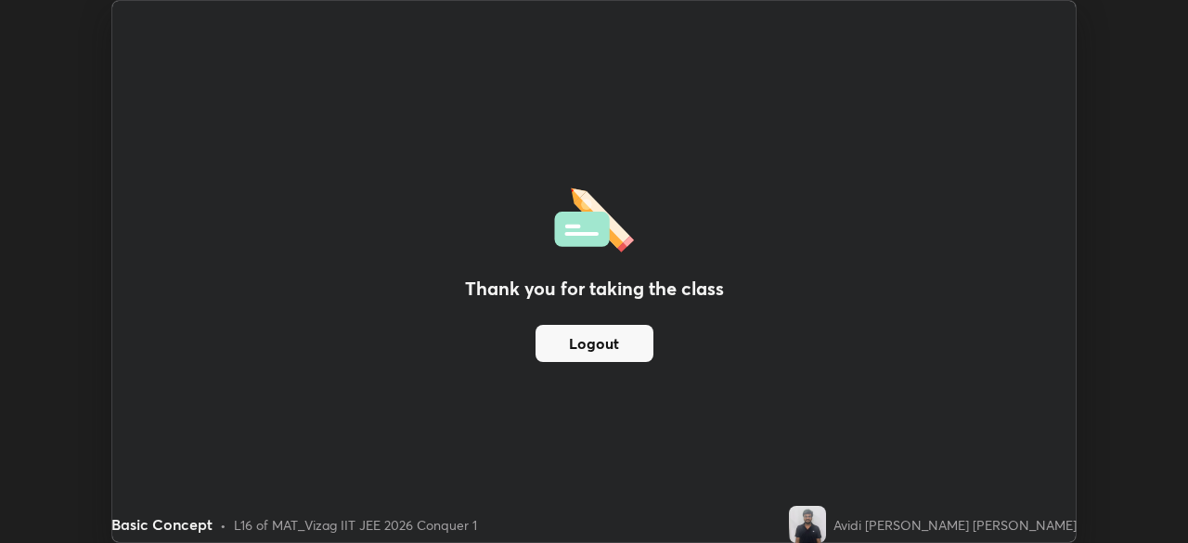
click at [615, 342] on button "Logout" at bounding box center [595, 343] width 118 height 37
